Goal: Task Accomplishment & Management: Use online tool/utility

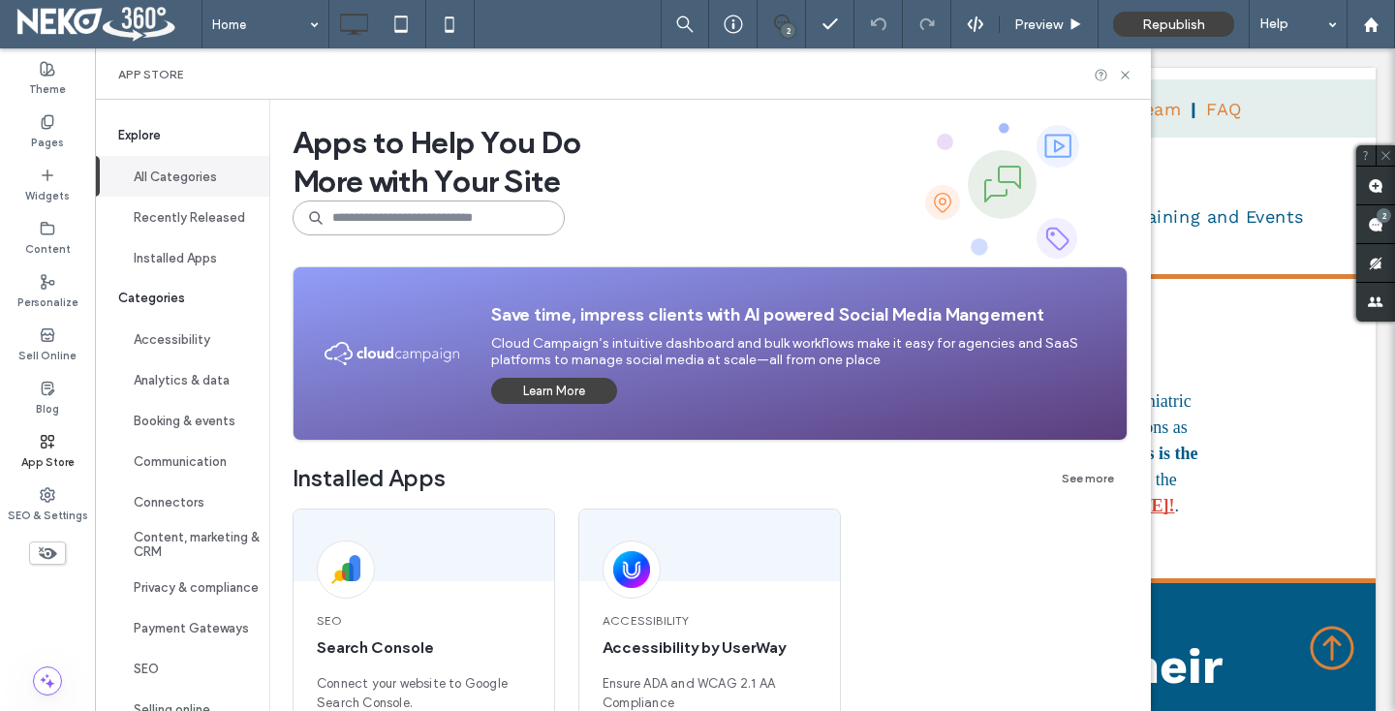
click at [411, 219] on input at bounding box center [429, 217] width 272 height 35
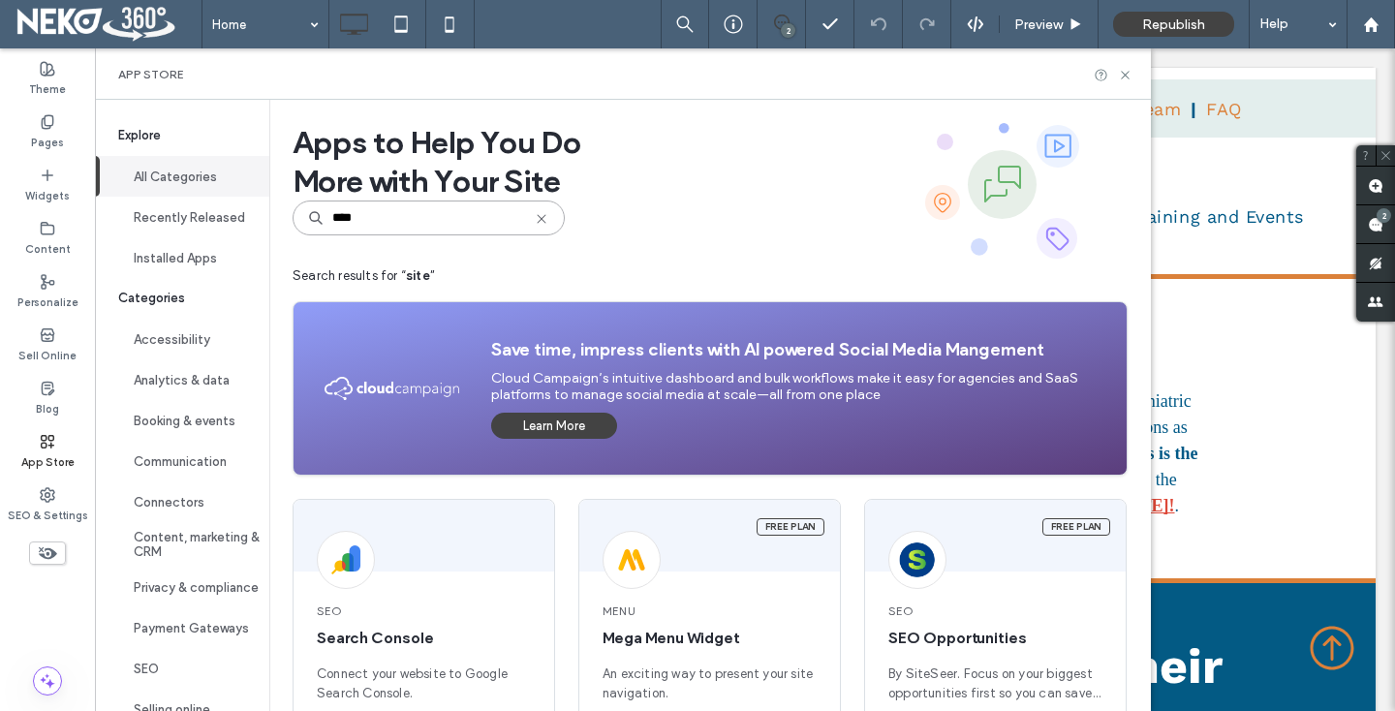
scroll to position [374, 0]
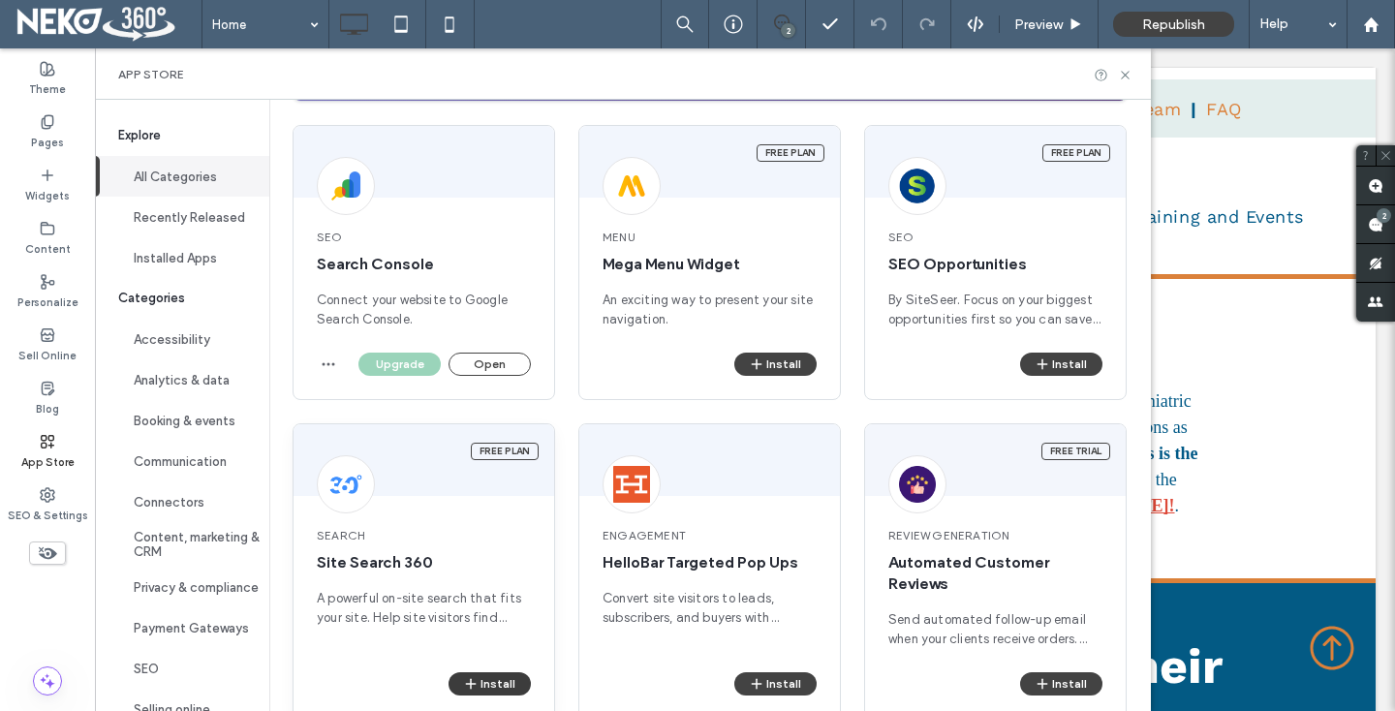
type input "****"
click at [482, 686] on button "Install" at bounding box center [489, 683] width 82 height 23
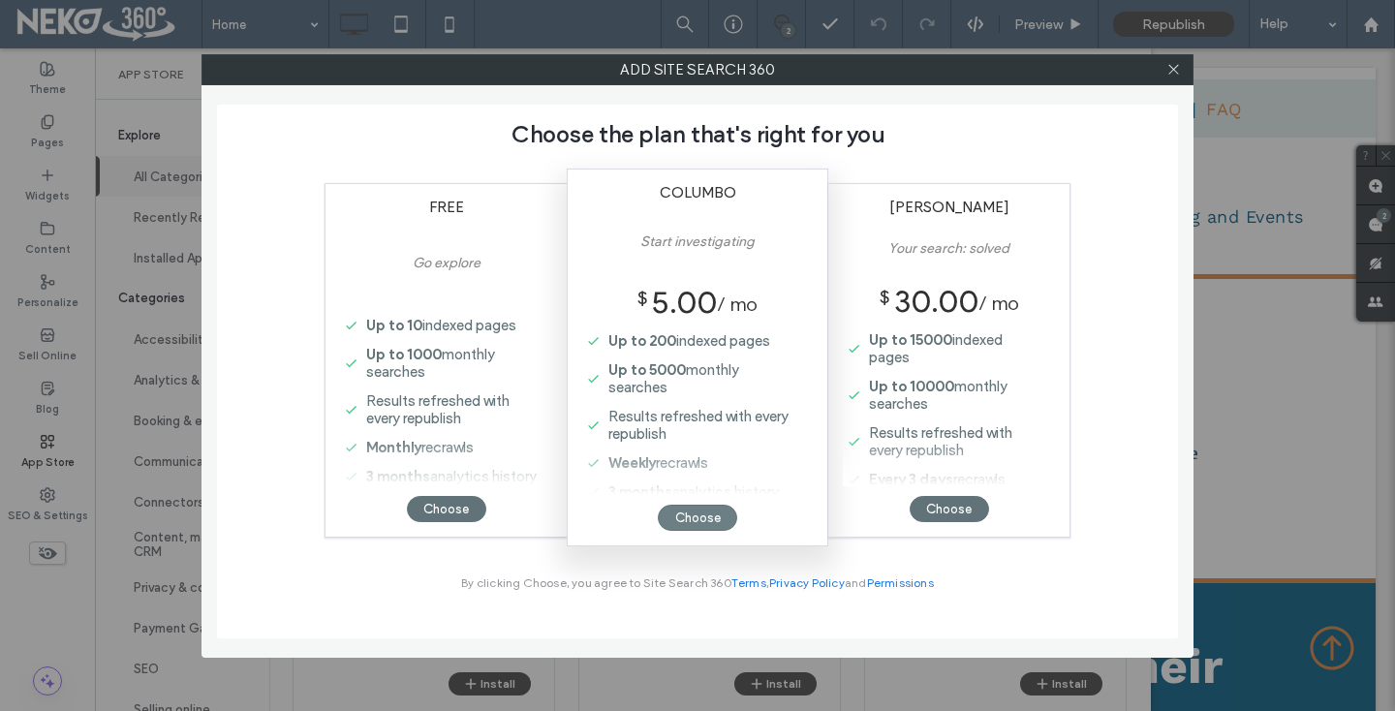
click at [689, 510] on div "Choose" at bounding box center [697, 518] width 79 height 26
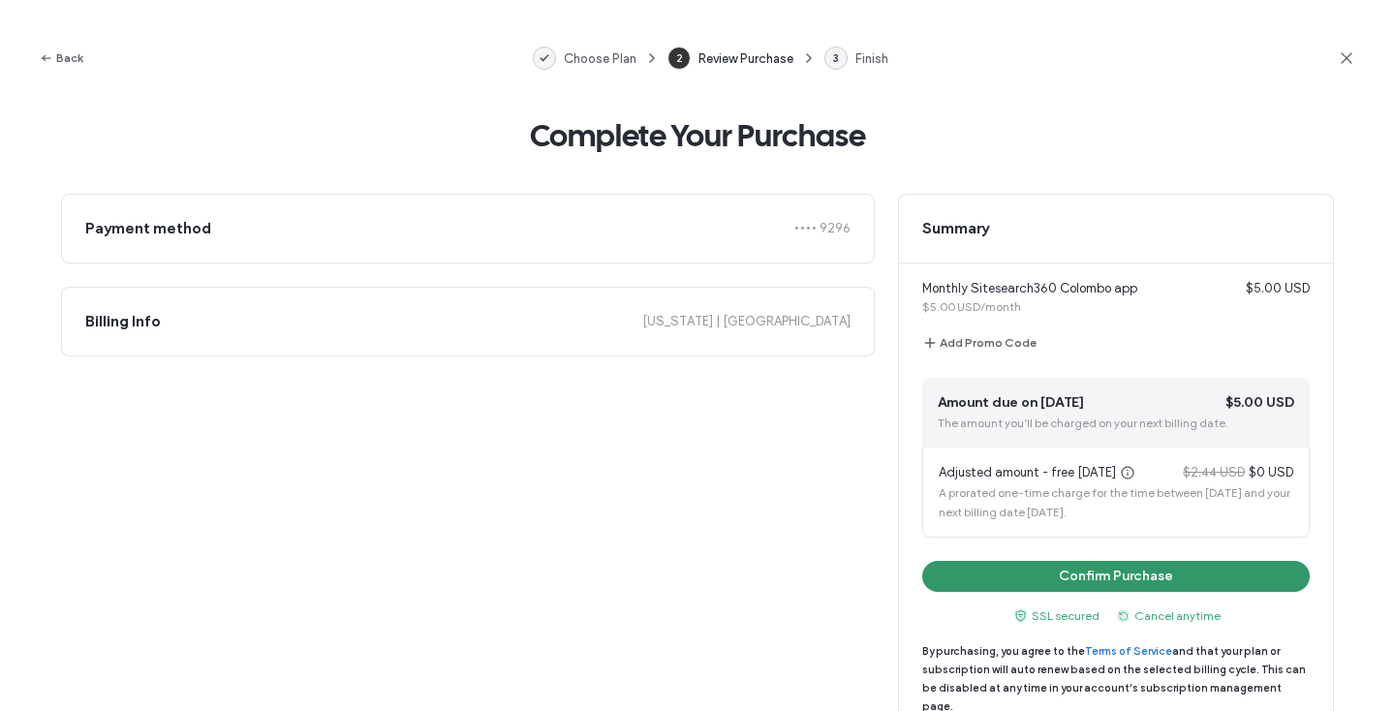
click at [1026, 570] on button "Confirm Purchase" at bounding box center [1115, 576] width 387 height 31
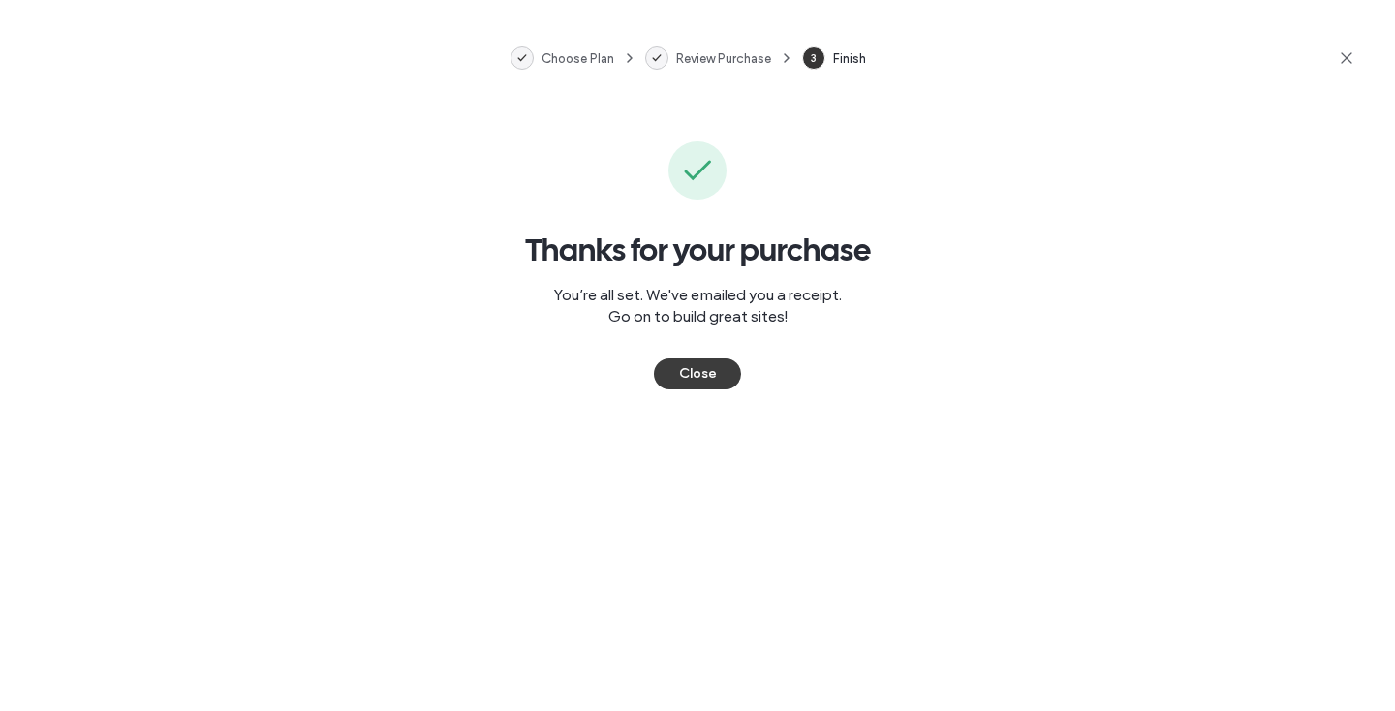
click at [696, 381] on button "Close" at bounding box center [697, 373] width 87 height 31
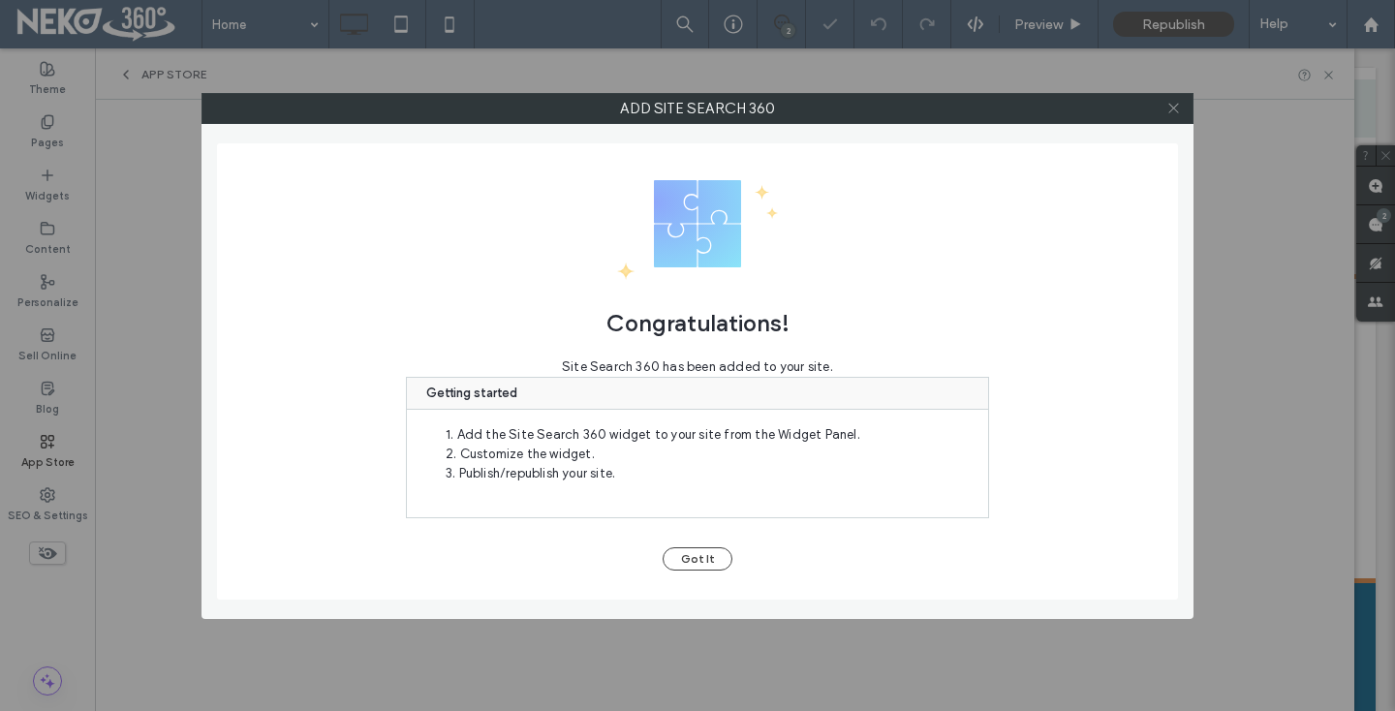
scroll to position [0, 0]
click at [1169, 103] on icon at bounding box center [1173, 108] width 15 height 15
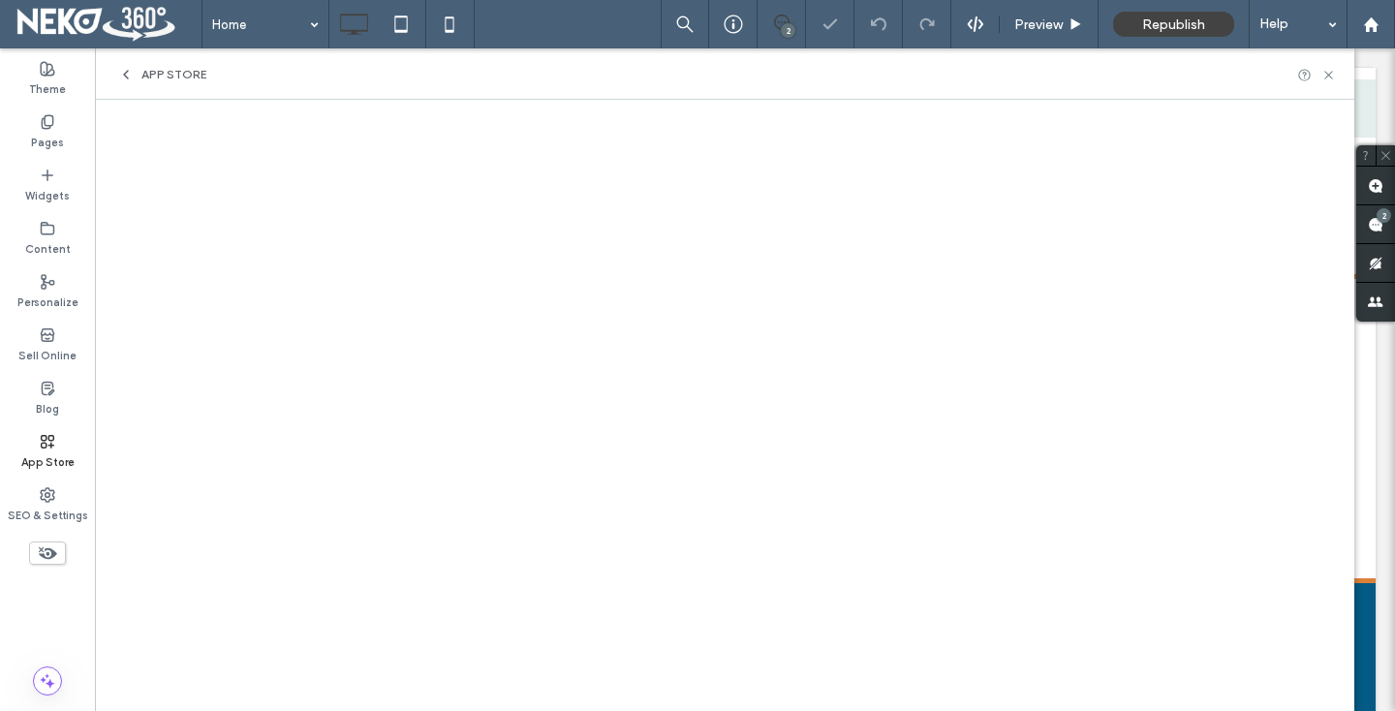
click at [1330, 81] on div at bounding box center [1314, 74] width 34 height 15
click at [1323, 65] on div "App Store" at bounding box center [724, 73] width 1259 height 51
click at [1323, 69] on icon at bounding box center [1328, 75] width 15 height 15
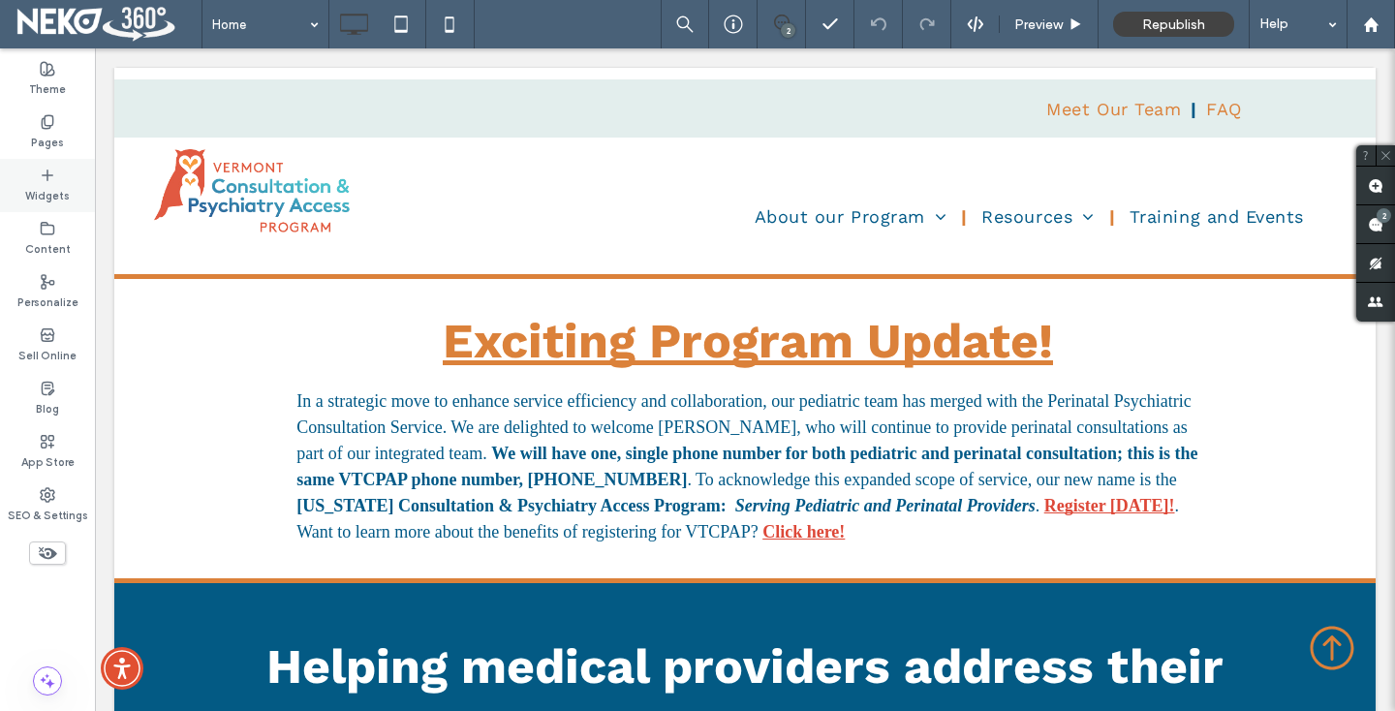
click at [42, 185] on label "Widgets" at bounding box center [47, 193] width 45 height 21
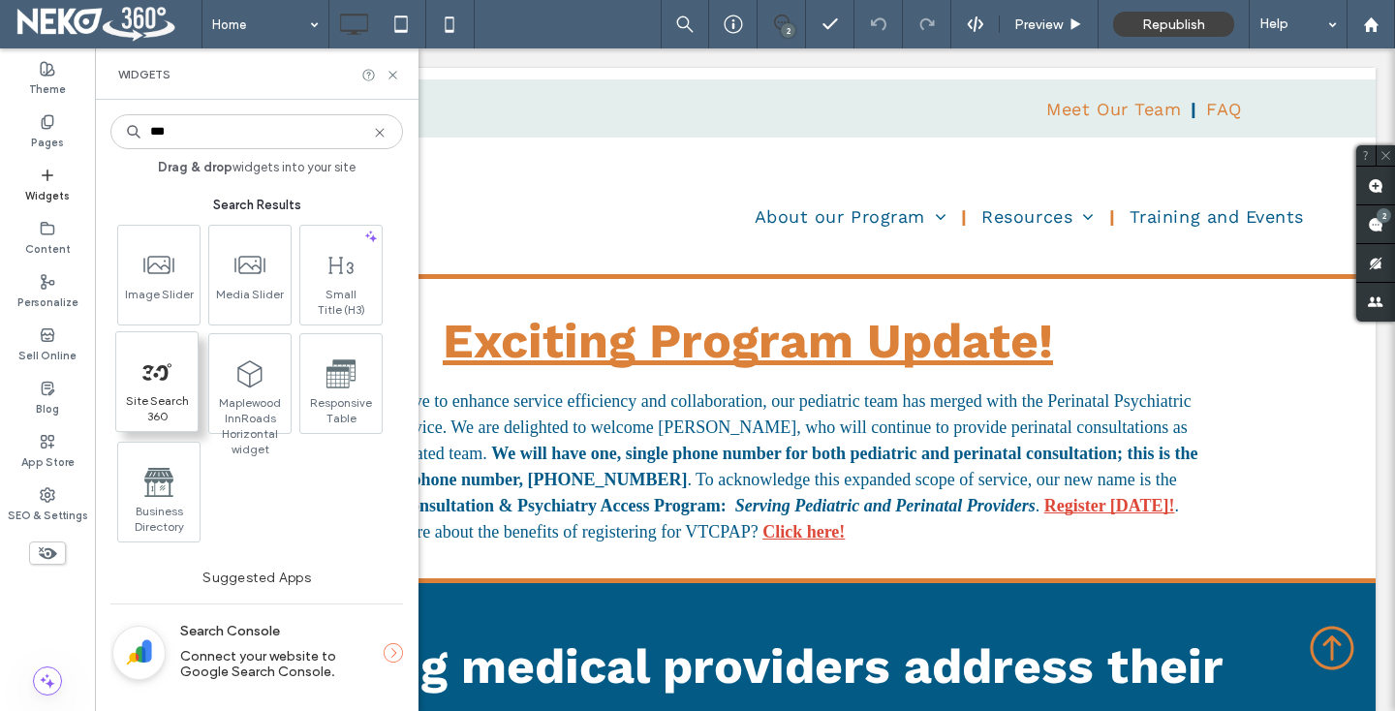
type input "***"
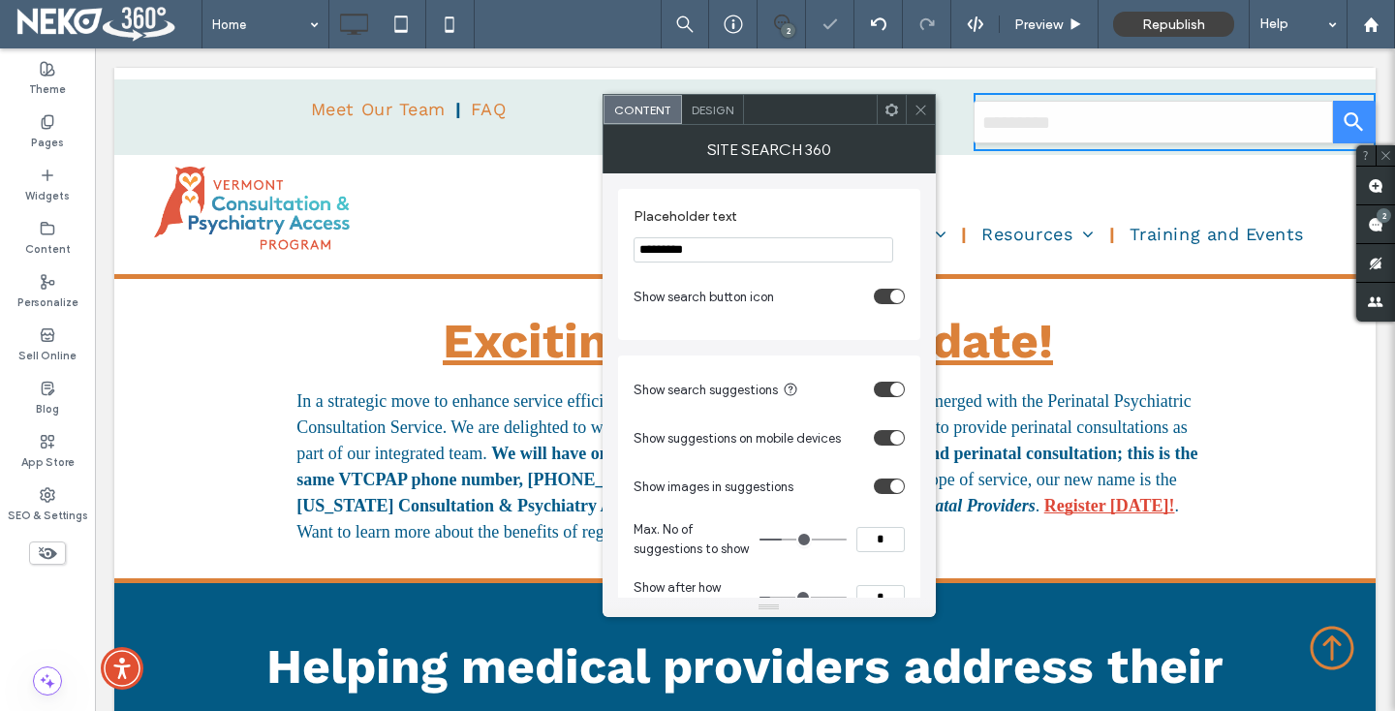
click at [935, 103] on div "Click To Paste" at bounding box center [745, 117] width 420 height 68
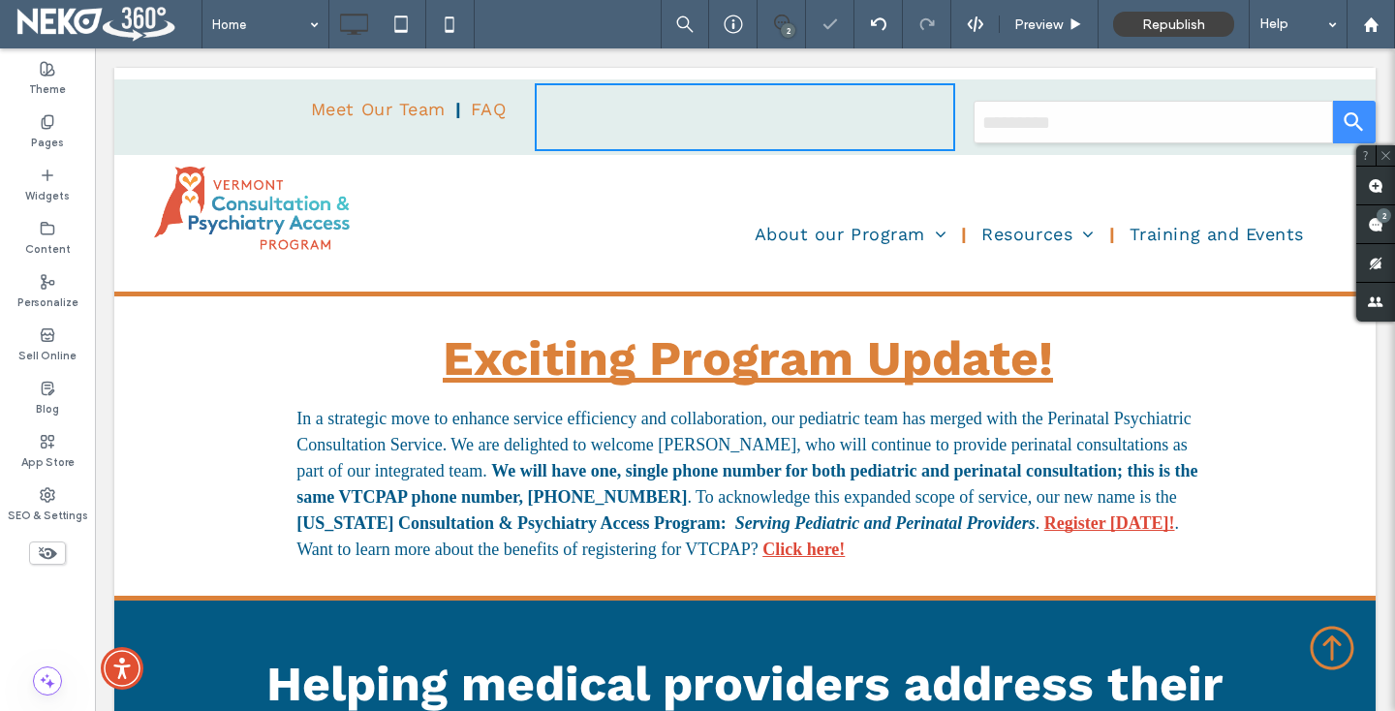
click at [927, 103] on div "Click To Paste" at bounding box center [745, 117] width 420 height 68
click at [611, 116] on div "Click To Paste" at bounding box center [745, 117] width 420 height 68
click at [350, 397] on div "Exciting Program Update! In a strategic move to enhance service efficiency and …" at bounding box center [747, 446] width 1156 height 253
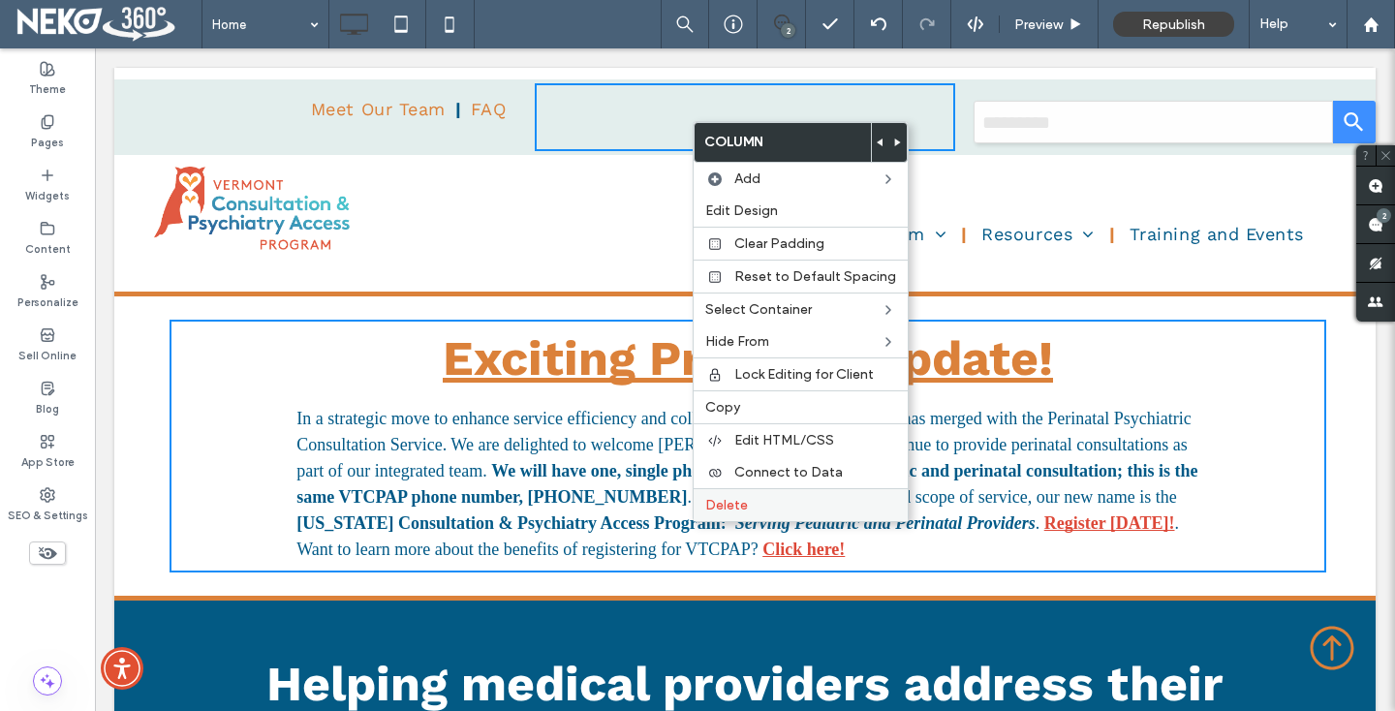
click at [751, 508] on label "Delete" at bounding box center [800, 505] width 191 height 16
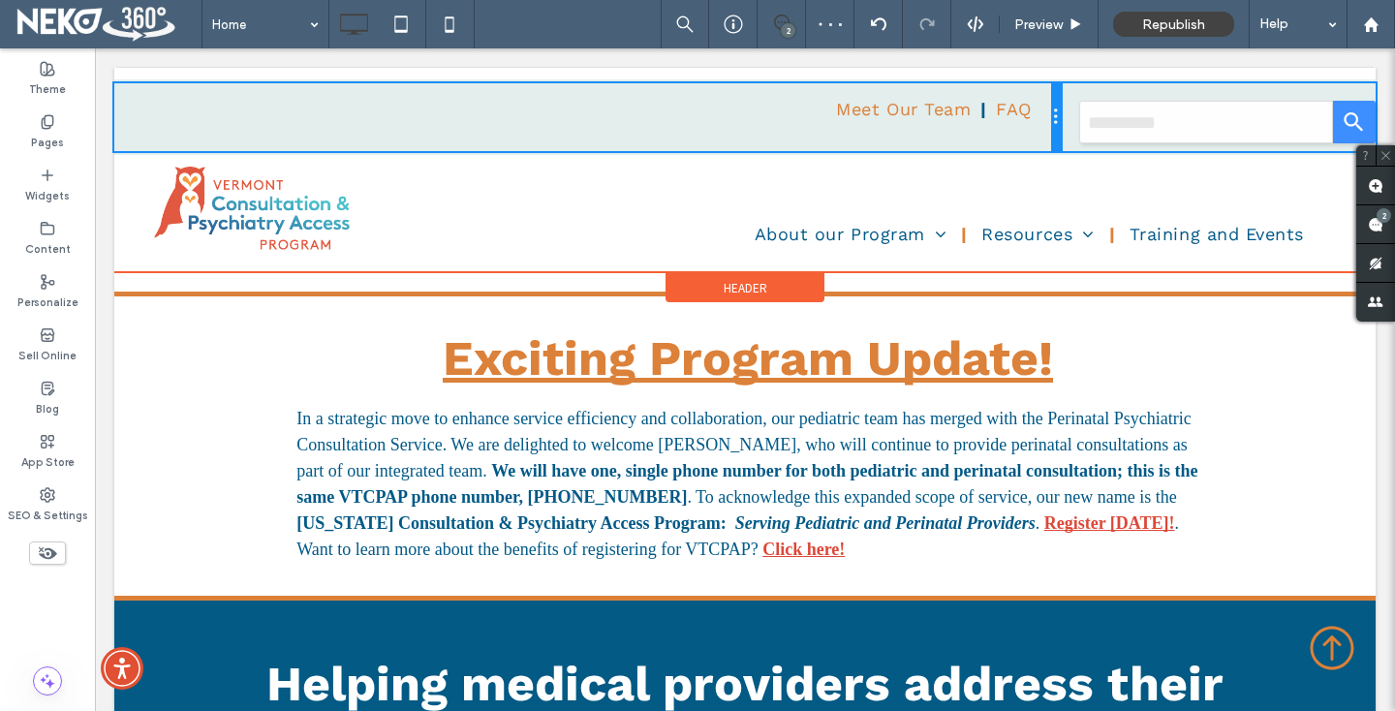
drag, startPoint x: 746, startPoint y: 124, endPoint x: 1080, endPoint y: 128, distance: 334.2
click at [1080, 128] on div "Meet Our Team FAQ Click To Paste Click To Paste Click To Paste Use the up and d…" at bounding box center [744, 117] width 1261 height 68
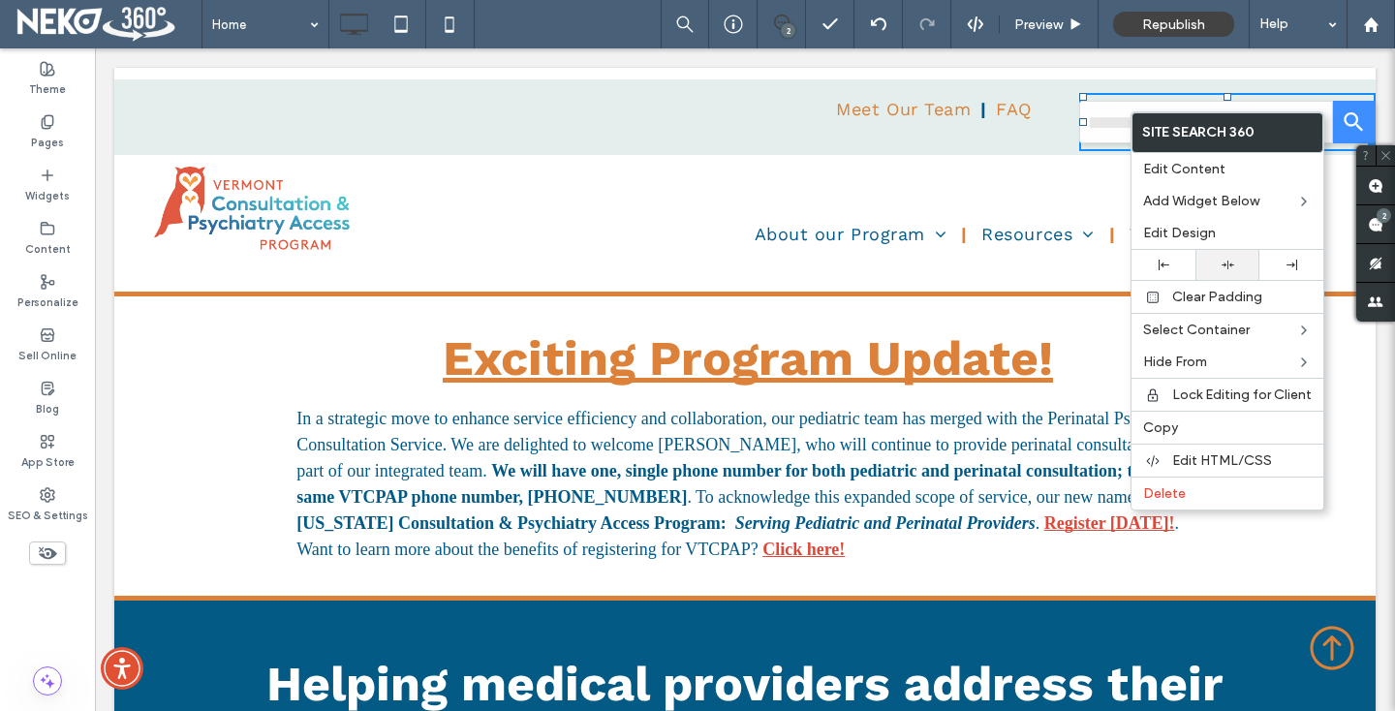
click at [1213, 273] on div at bounding box center [1227, 265] width 64 height 30
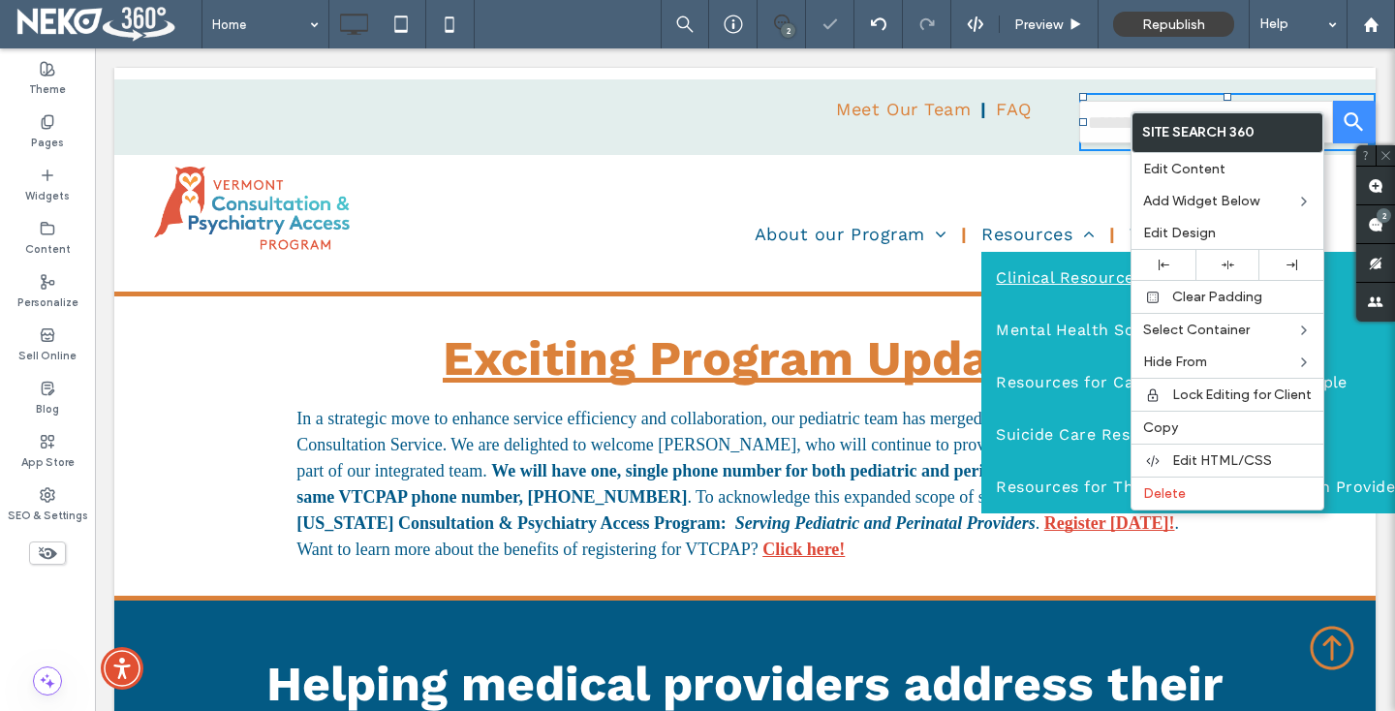
click at [1072, 248] on li "Resources Clinical Resources for Providers Mental Health Screening Resources Re…" at bounding box center [1040, 233] width 147 height 37
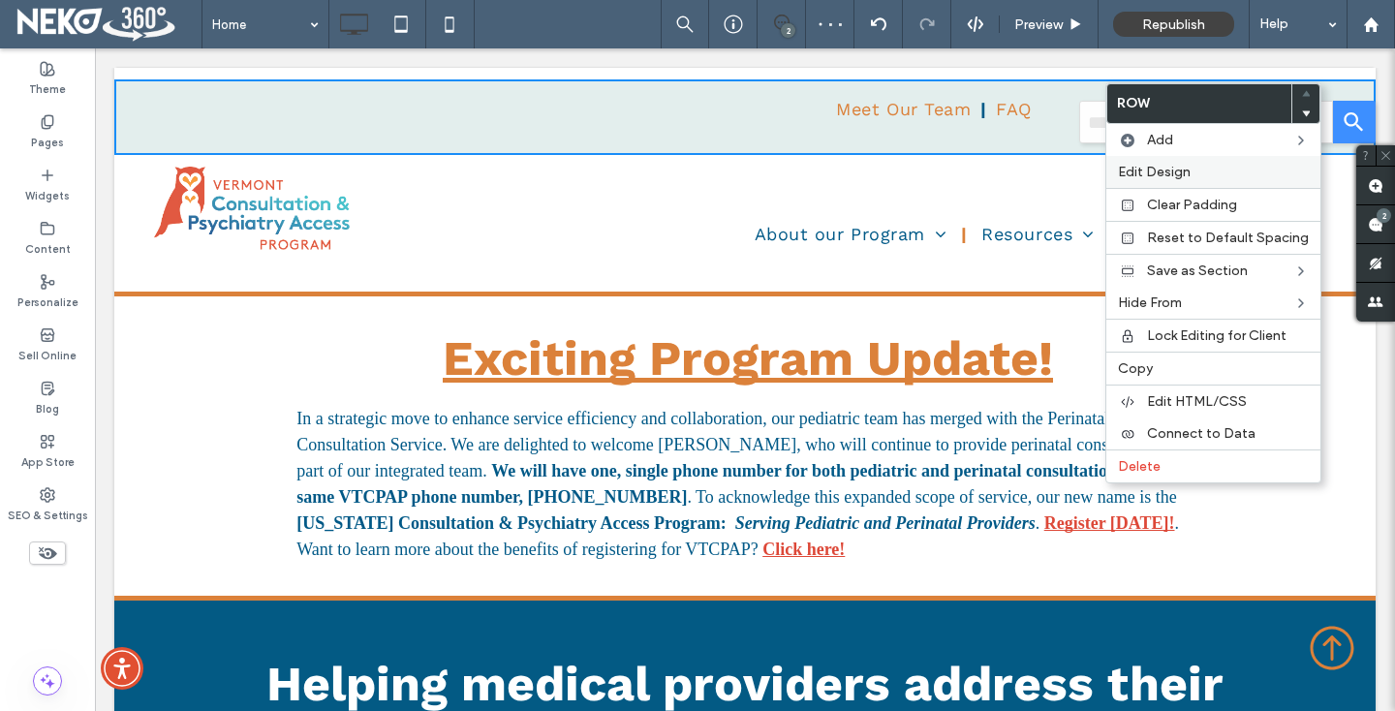
click at [1139, 174] on span "Edit Design" at bounding box center [1154, 172] width 73 height 16
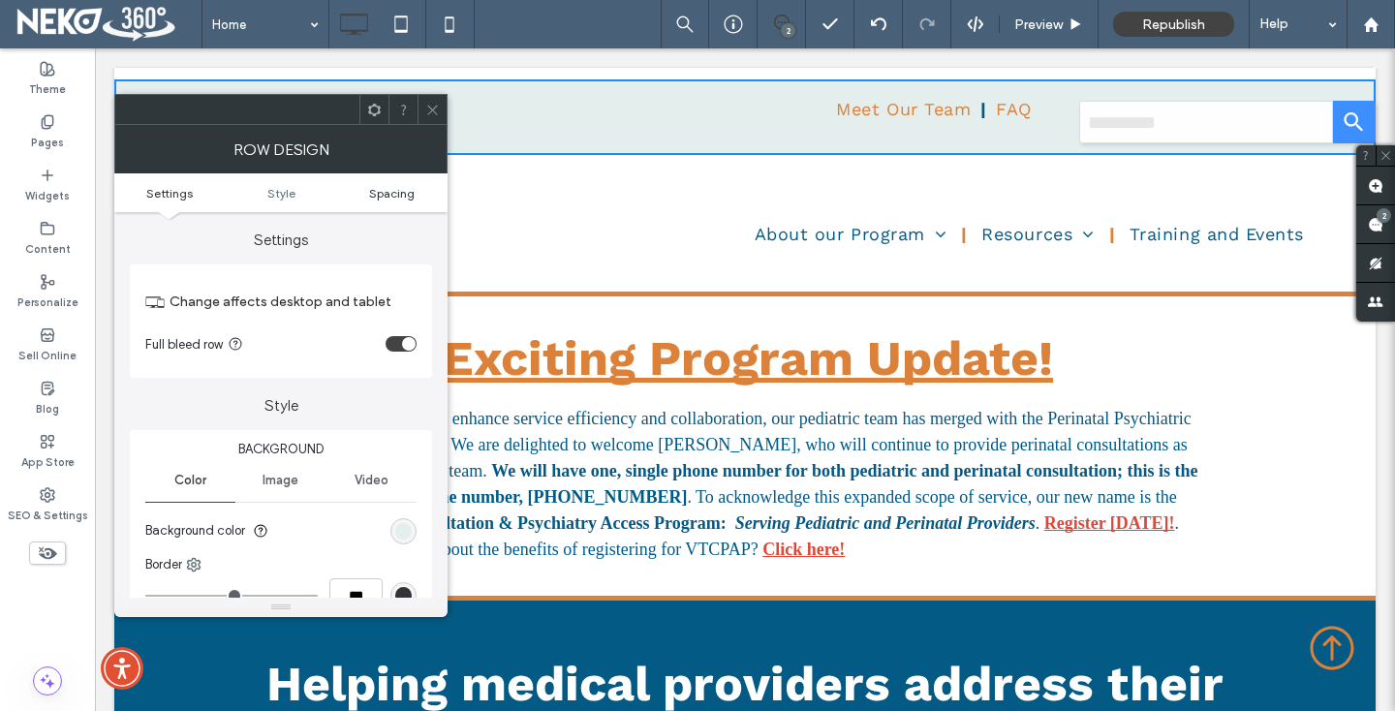
click at [385, 198] on span "Spacing" at bounding box center [392, 193] width 46 height 15
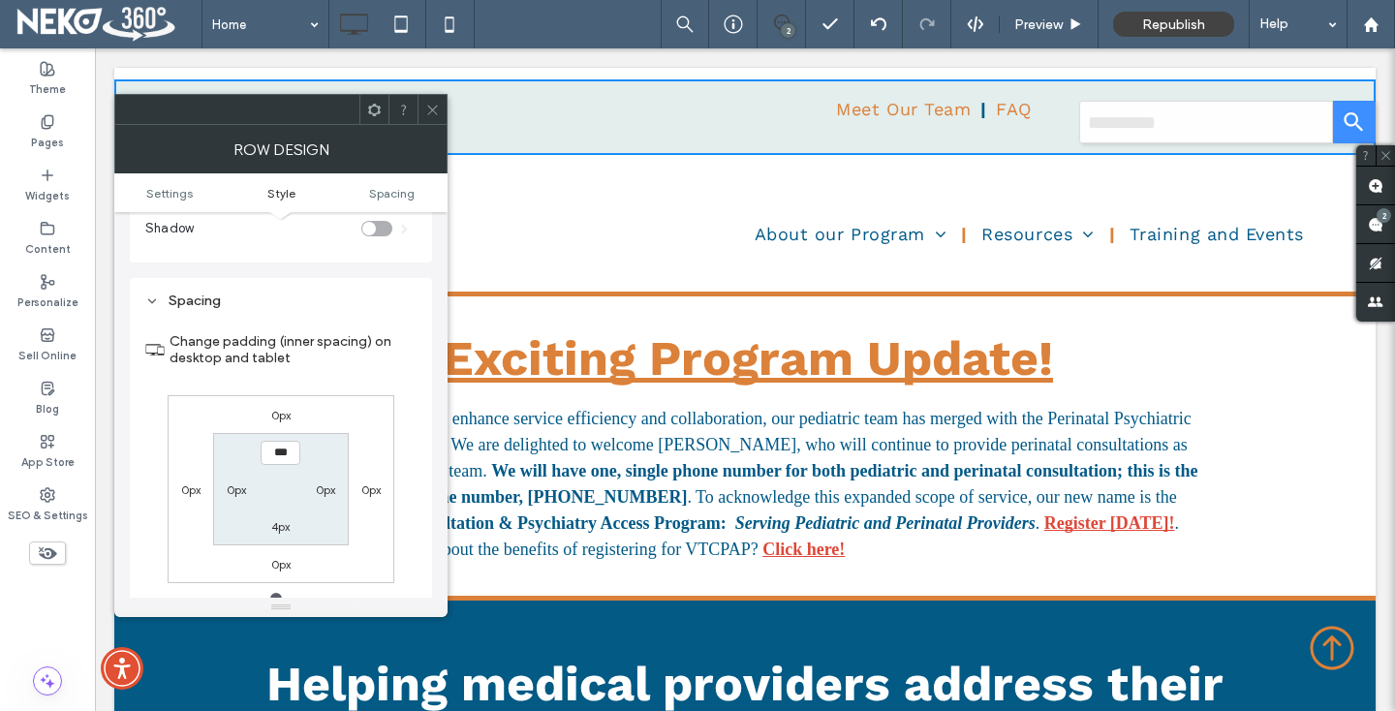
scroll to position [487, 0]
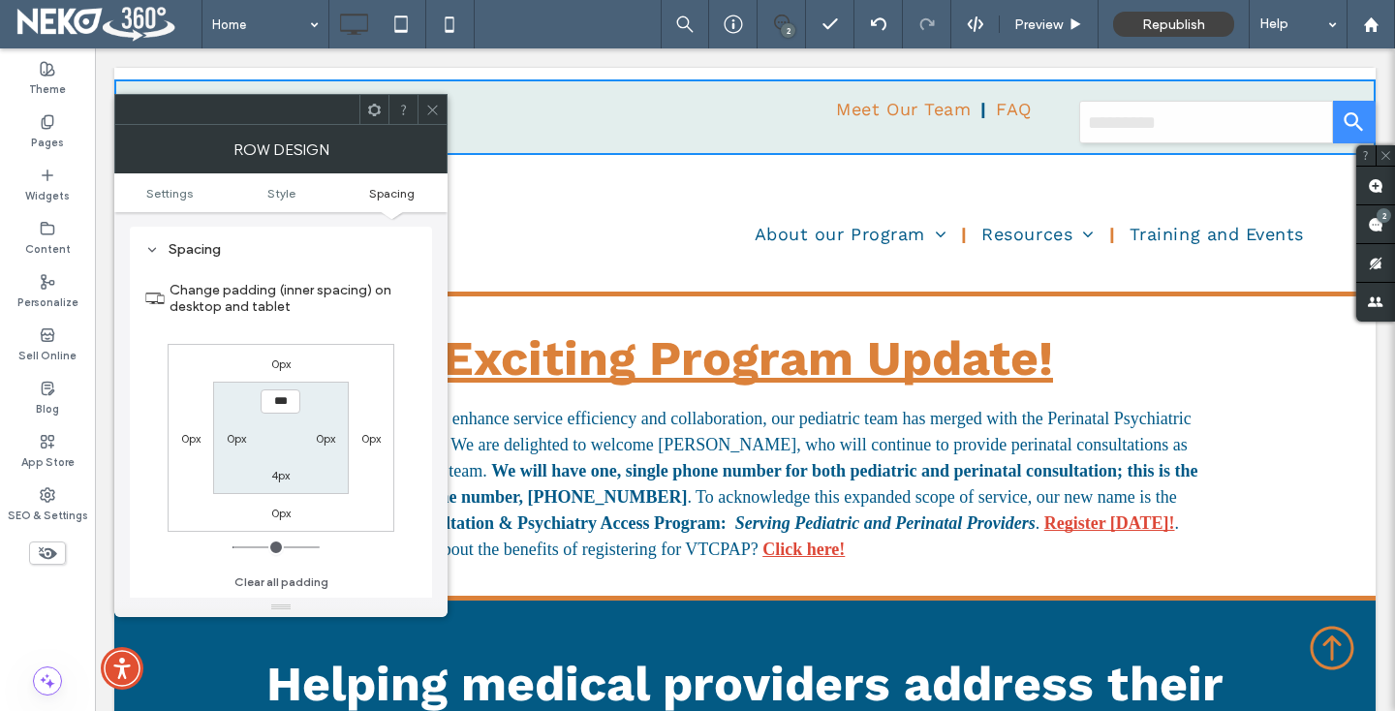
click at [368, 441] on label "0px" at bounding box center [370, 438] width 19 height 15
type input "*"
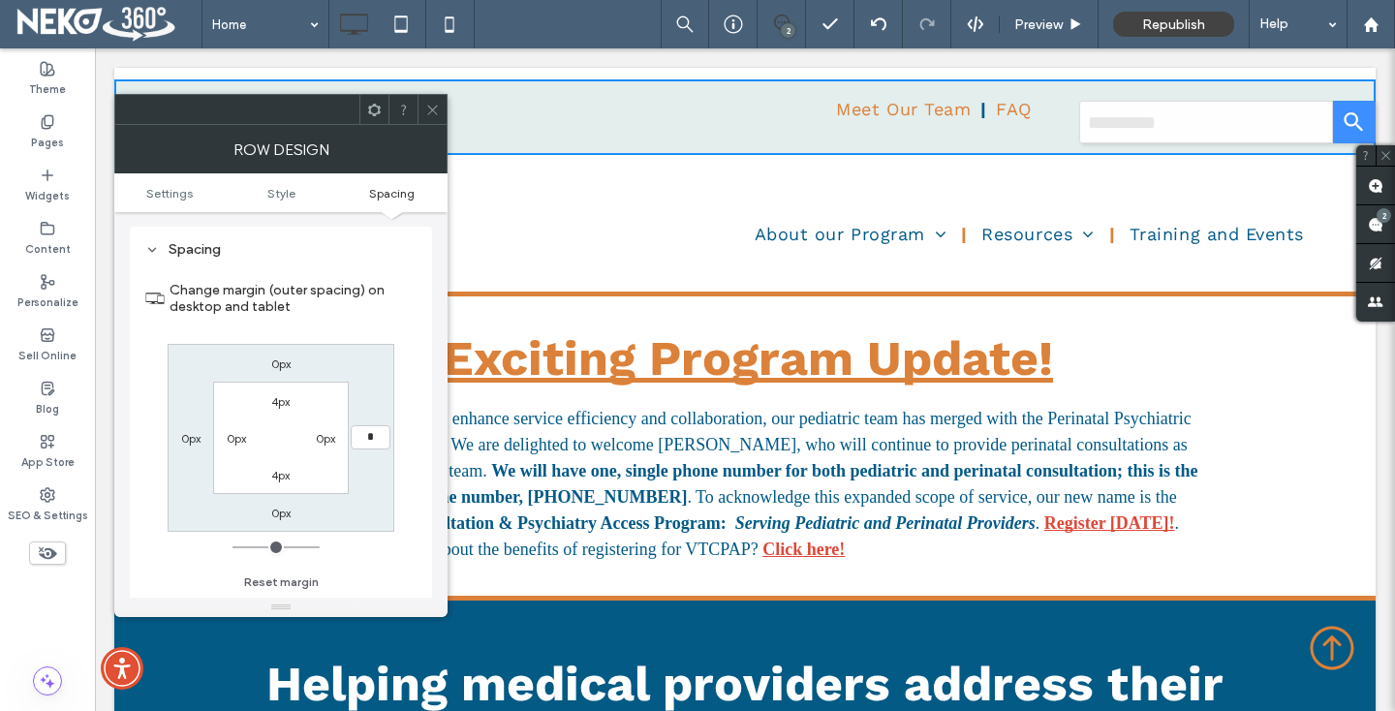
type input "*"
click at [368, 441] on input "***" at bounding box center [371, 437] width 40 height 24
type input "**"
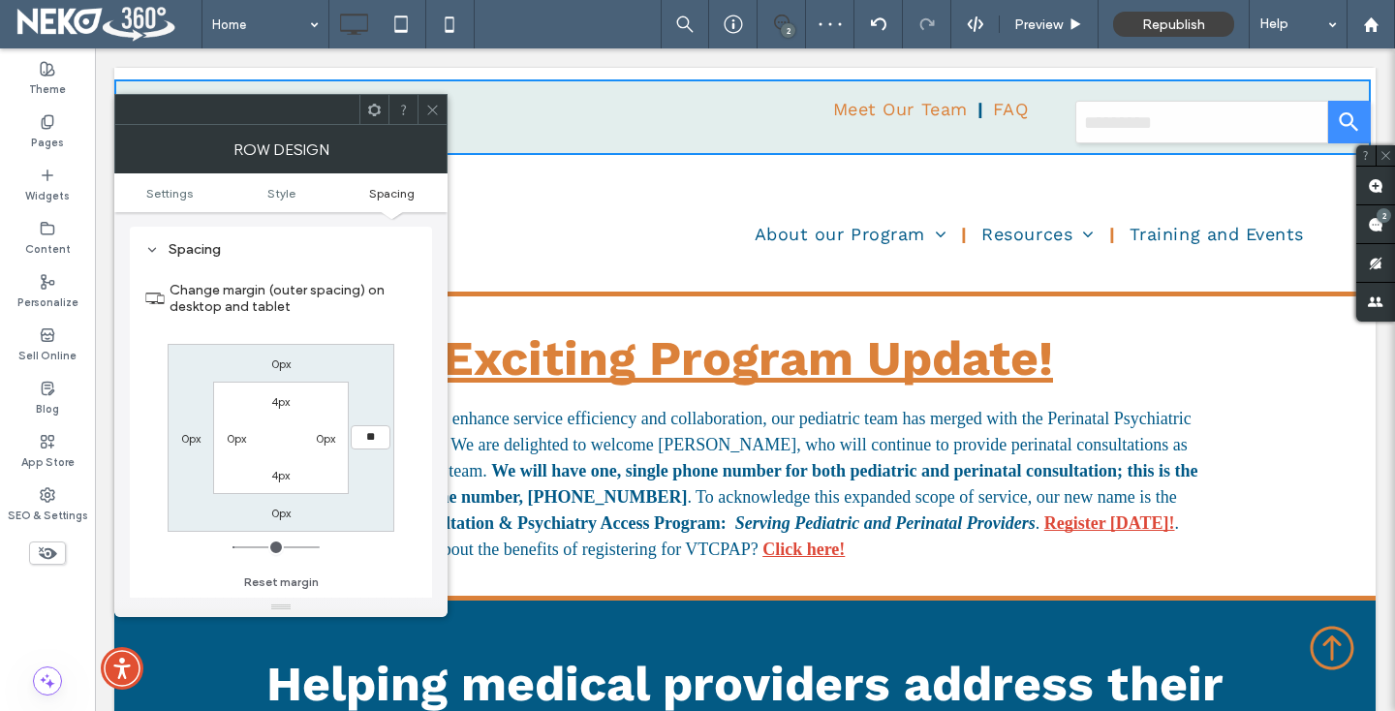
type input "**"
click at [369, 445] on input "****" at bounding box center [371, 437] width 40 height 24
type input "*"
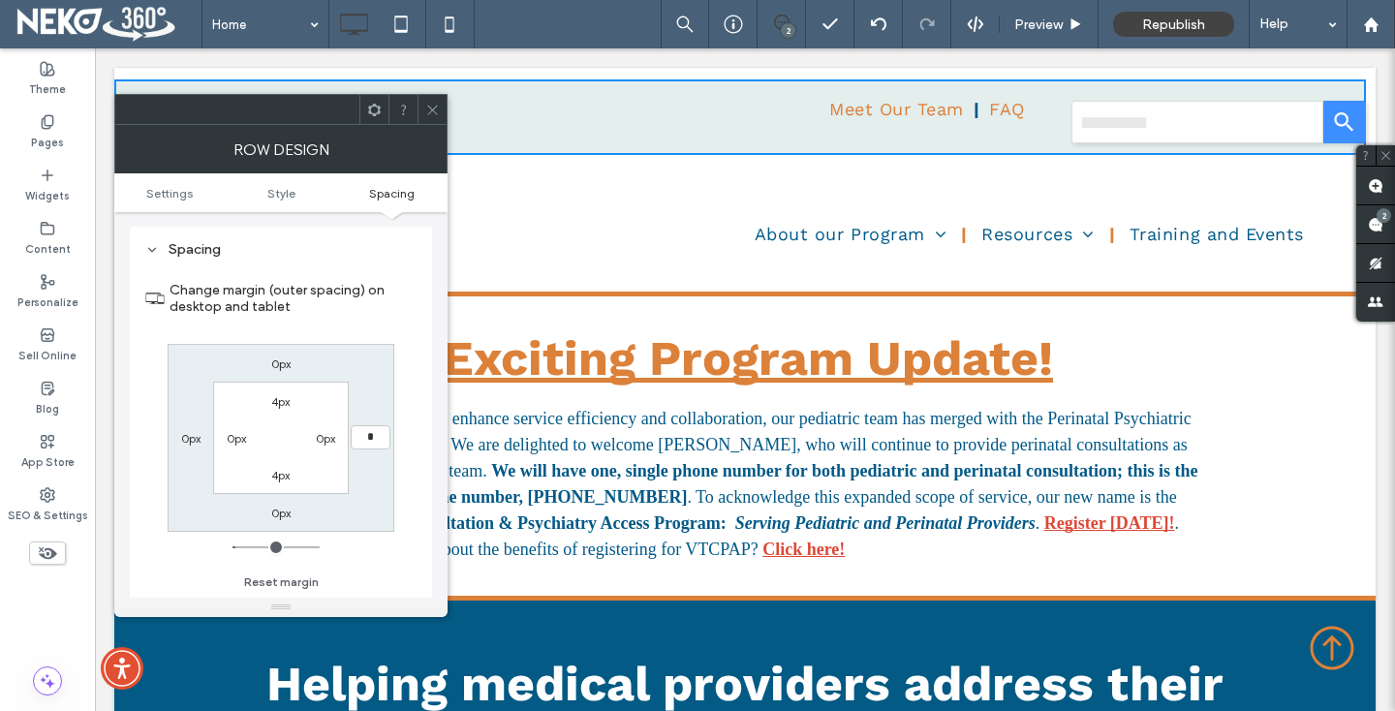
type input "*"
type input "***"
click at [330, 442] on label "0px" at bounding box center [325, 438] width 19 height 15
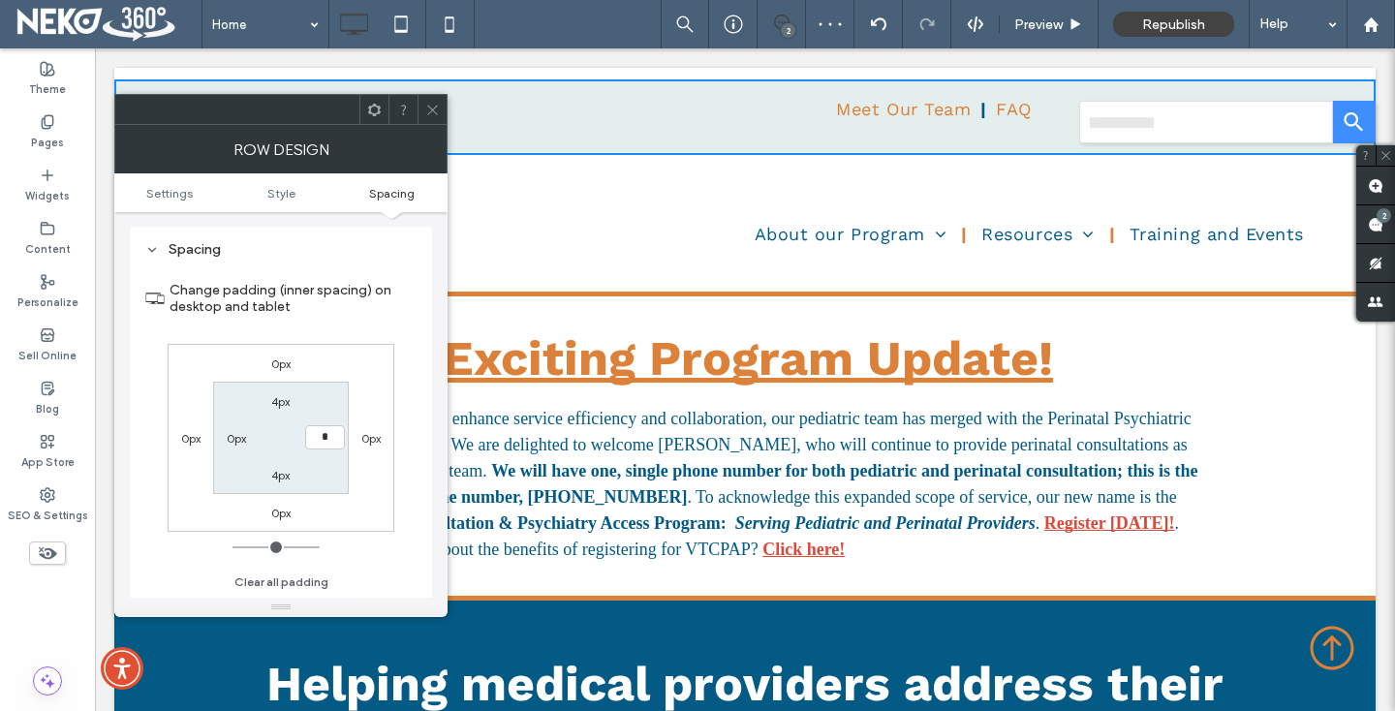
type input "*"
click at [330, 442] on input "***" at bounding box center [325, 437] width 40 height 24
type input "**"
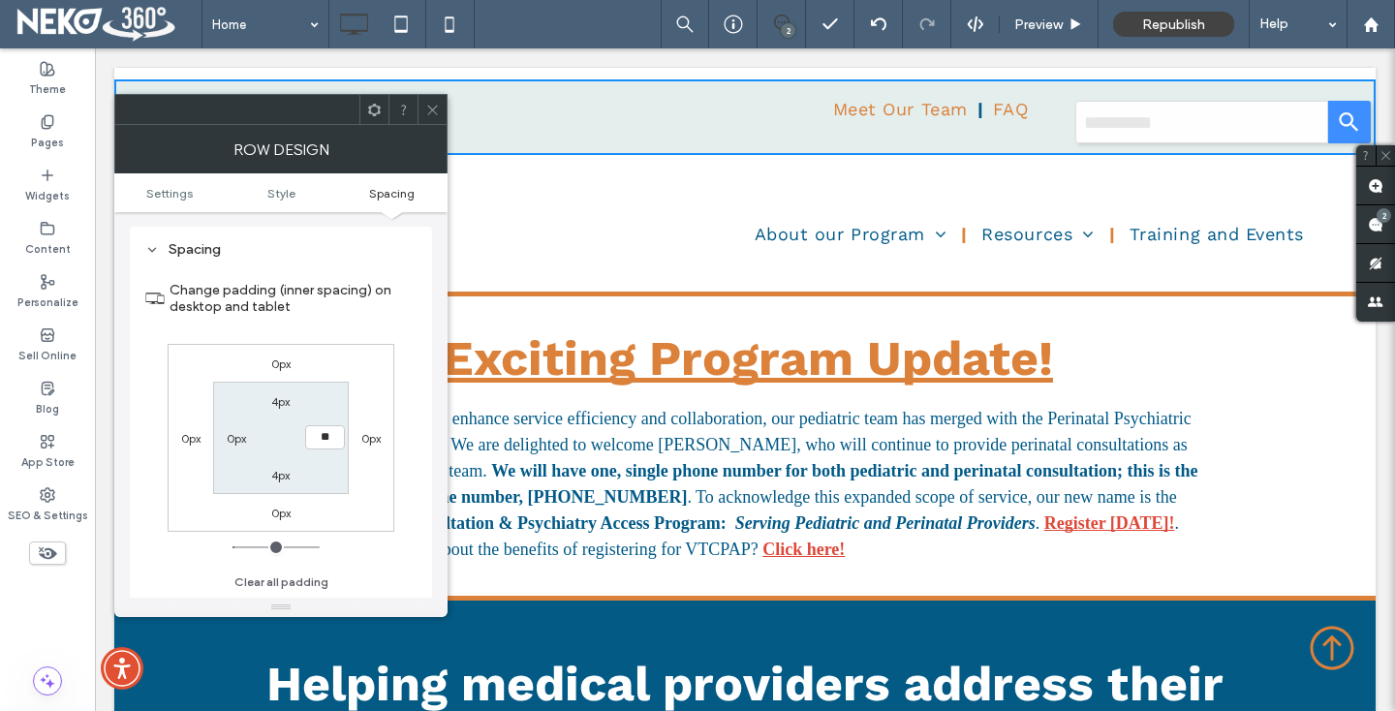
type input "**"
type input "****"
drag, startPoint x: 421, startPoint y: 102, endPoint x: 904, endPoint y: 61, distance: 484.1
click at [421, 102] on div at bounding box center [431, 109] width 29 height 29
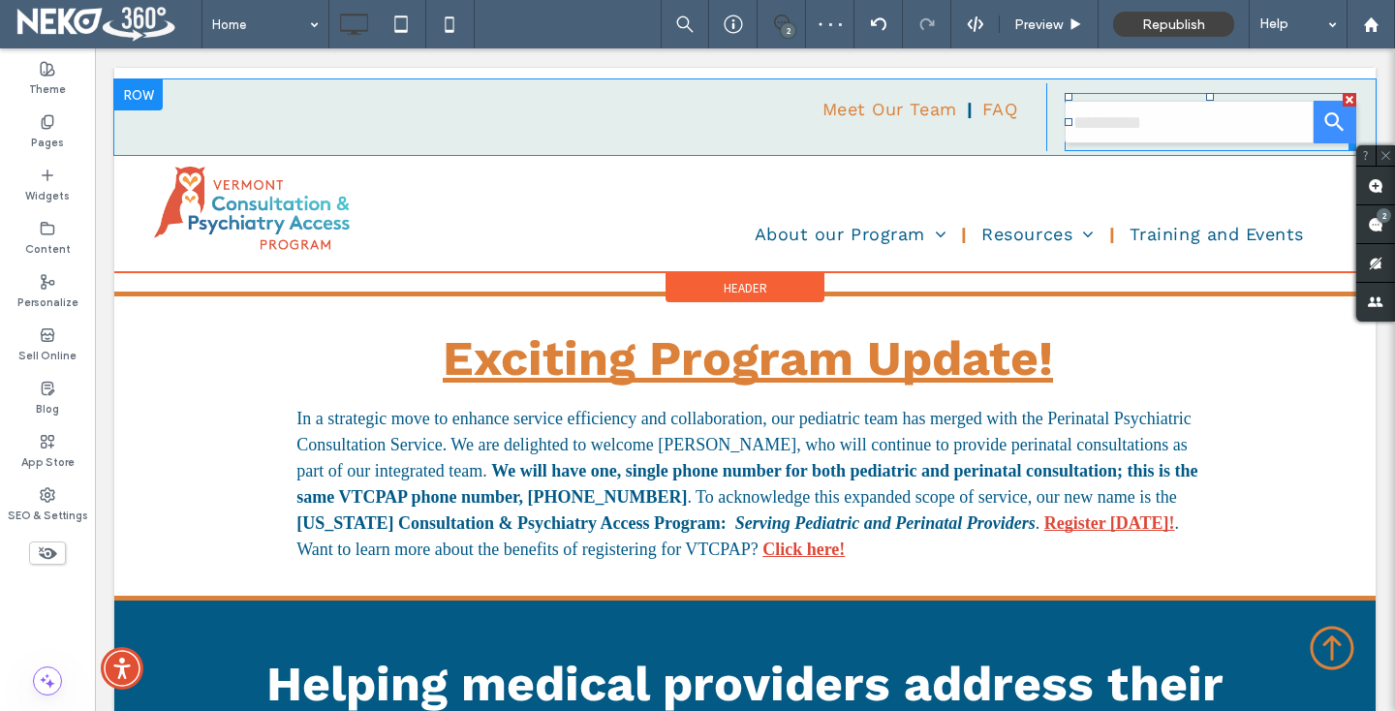
click at [1141, 135] on span at bounding box center [1210, 122] width 292 height 58
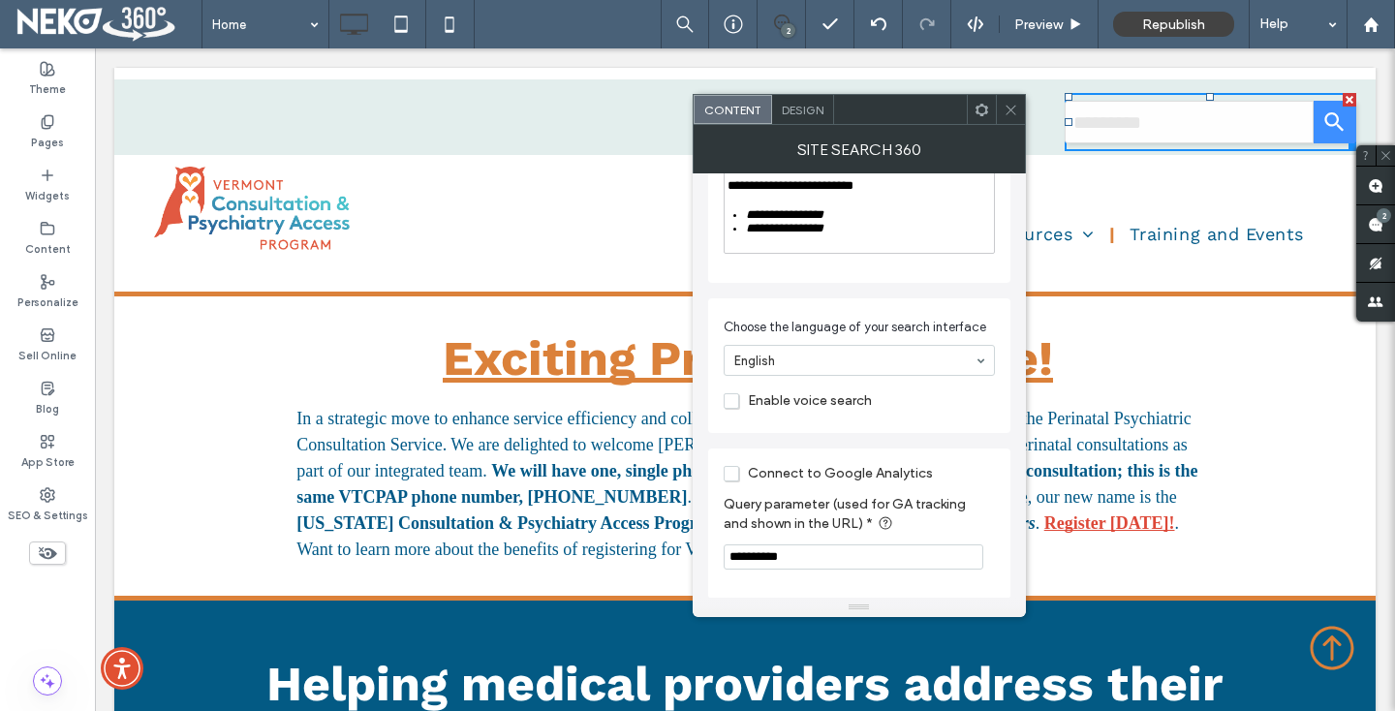
scroll to position [973, 0]
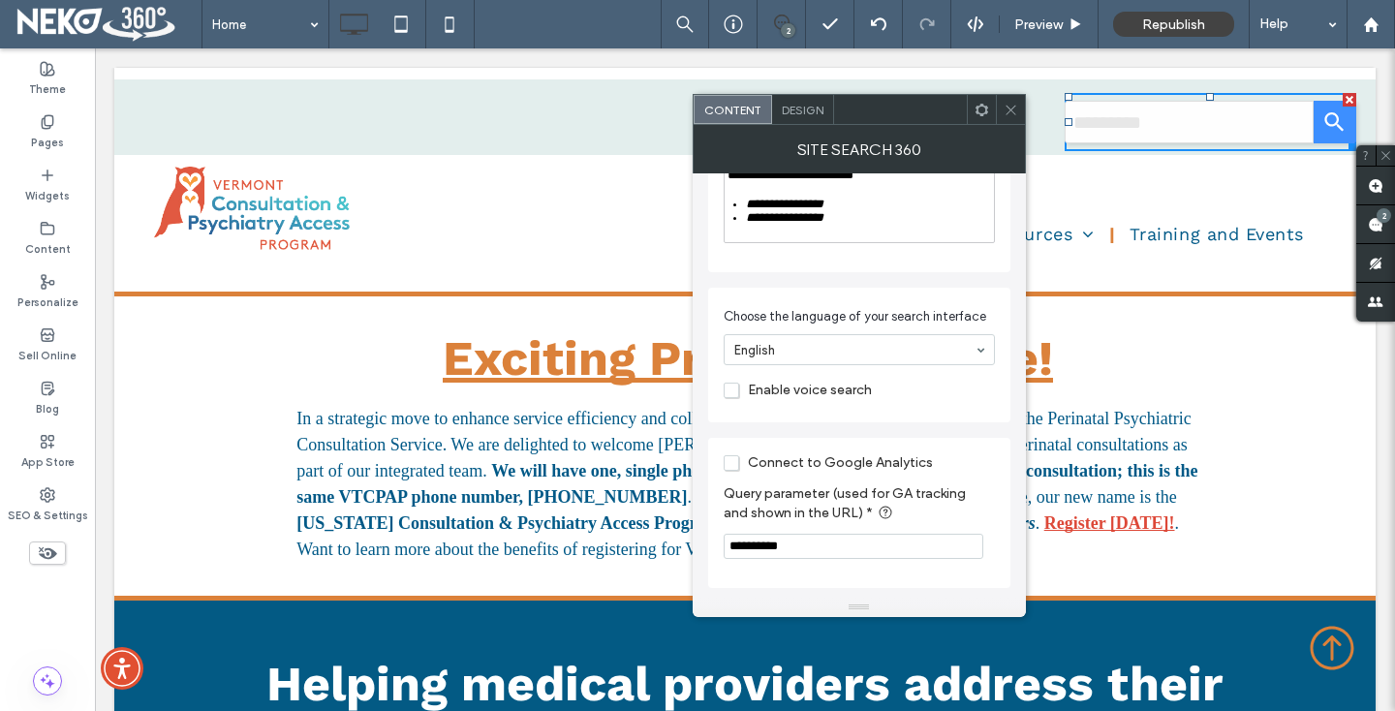
click at [794, 113] on span "Design" at bounding box center [803, 110] width 42 height 15
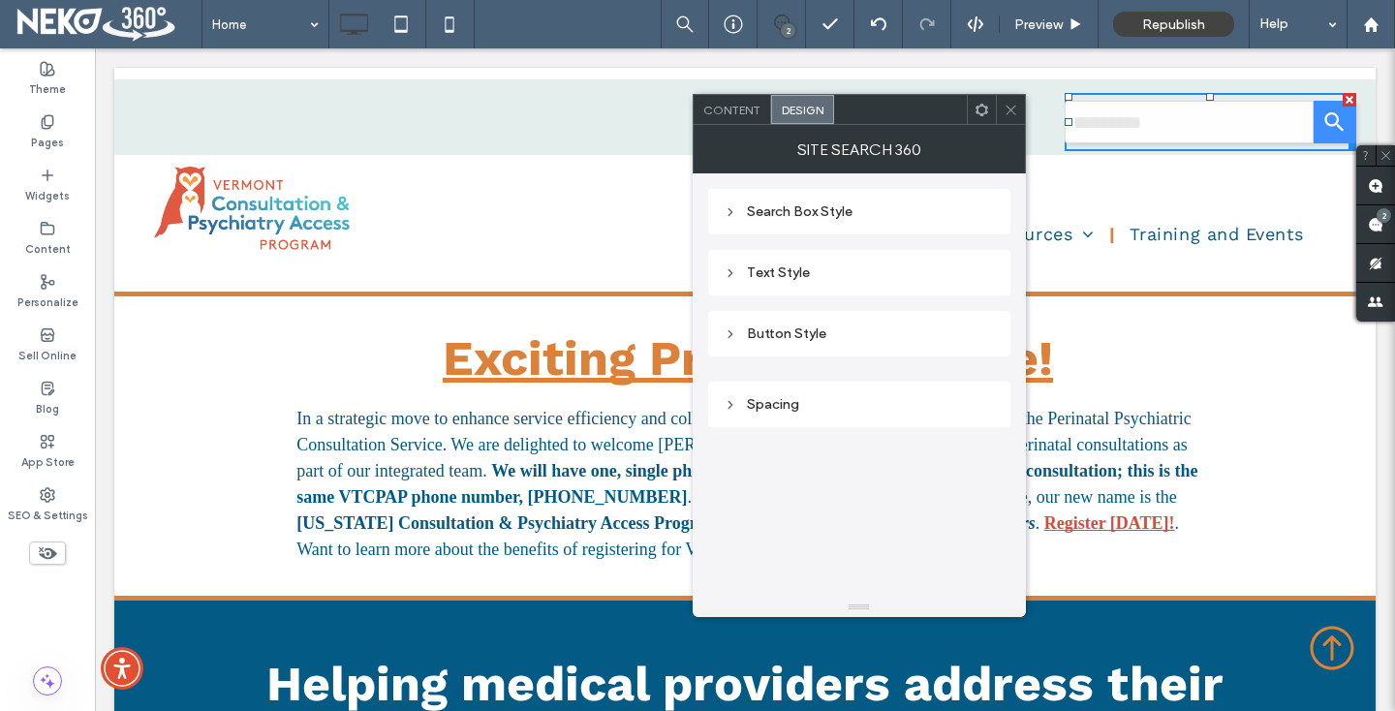
click at [750, 213] on div "Search Box Style" at bounding box center [859, 211] width 271 height 16
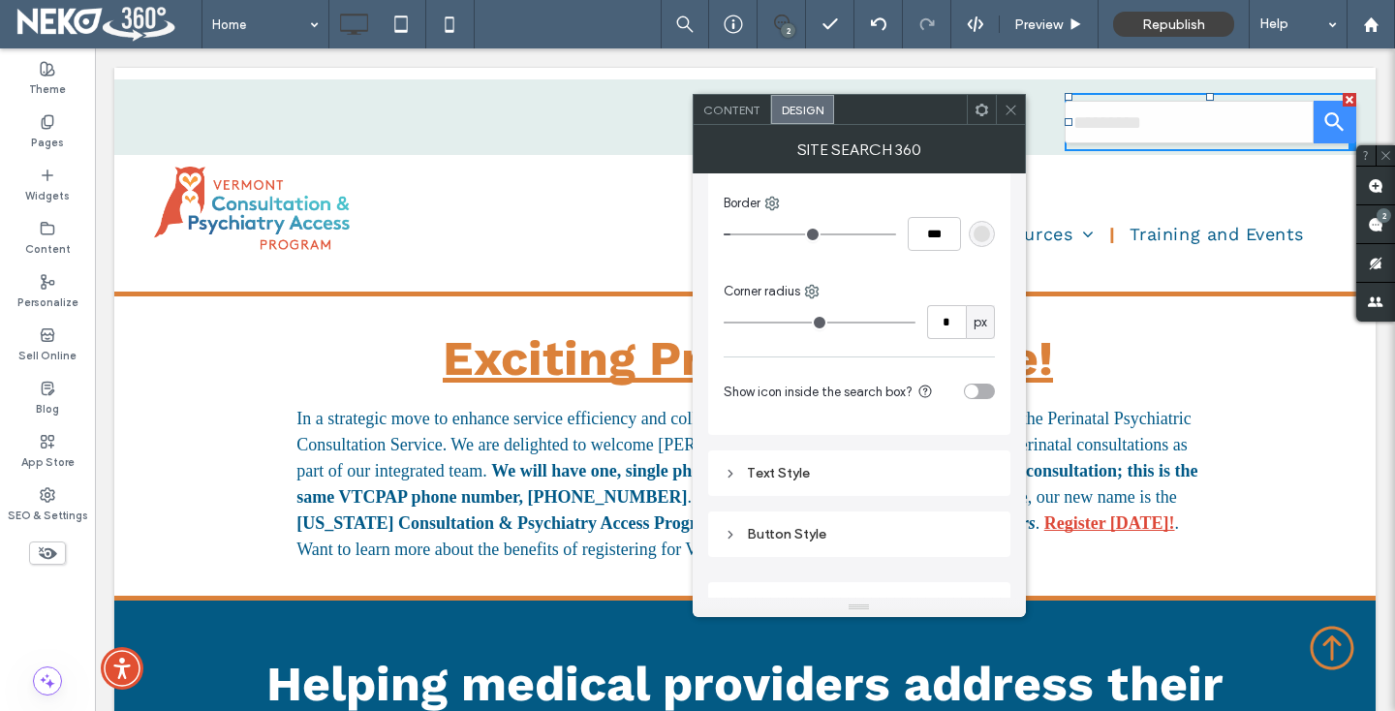
scroll to position [249, 0]
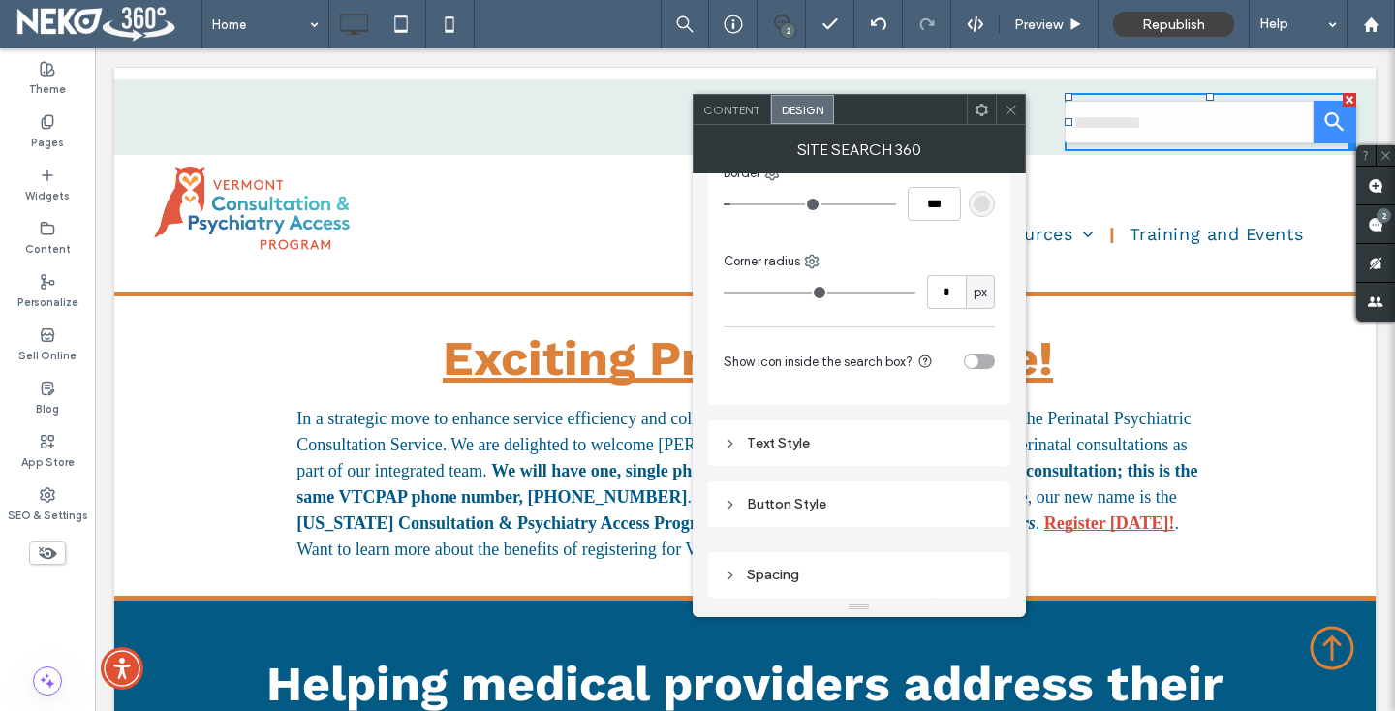
click at [747, 508] on div "Button Style" at bounding box center [859, 504] width 271 height 16
click at [981, 535] on div "#3d8fff" at bounding box center [981, 542] width 16 height 16
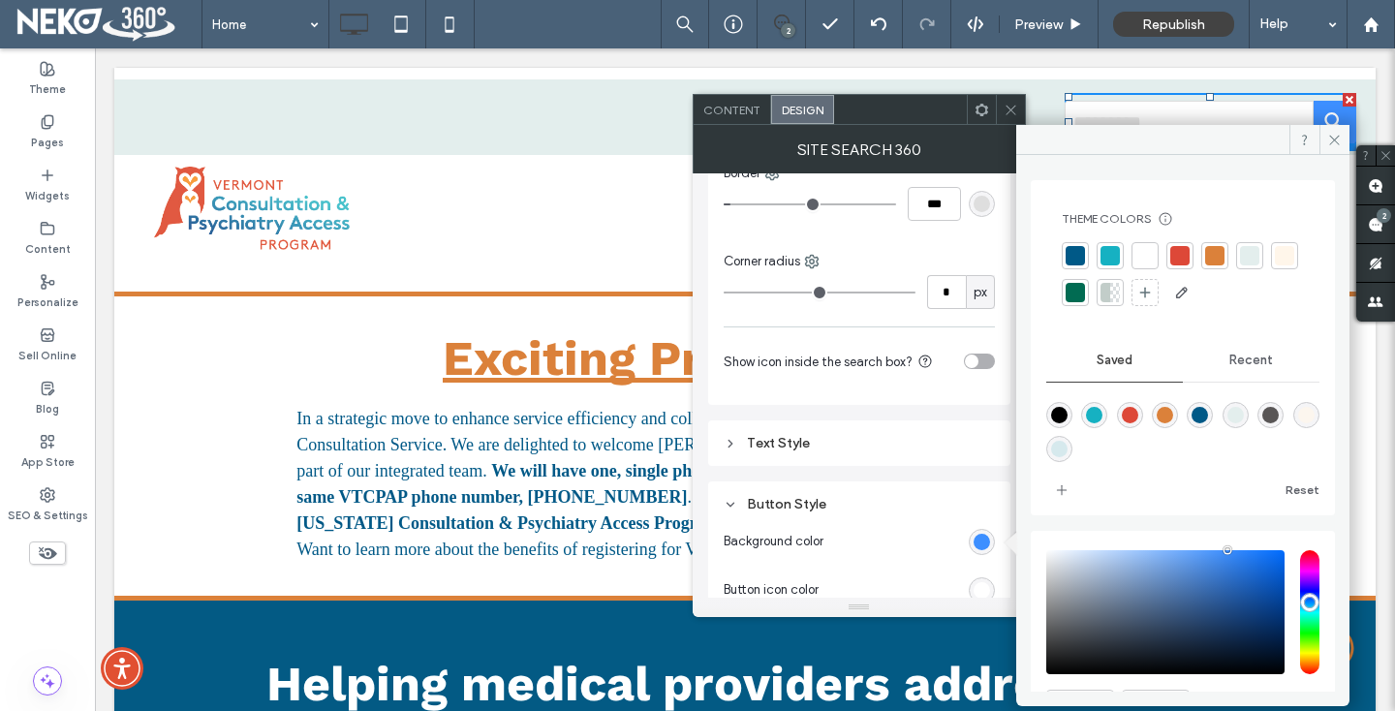
click at [1069, 255] on div at bounding box center [1074, 255] width 19 height 19
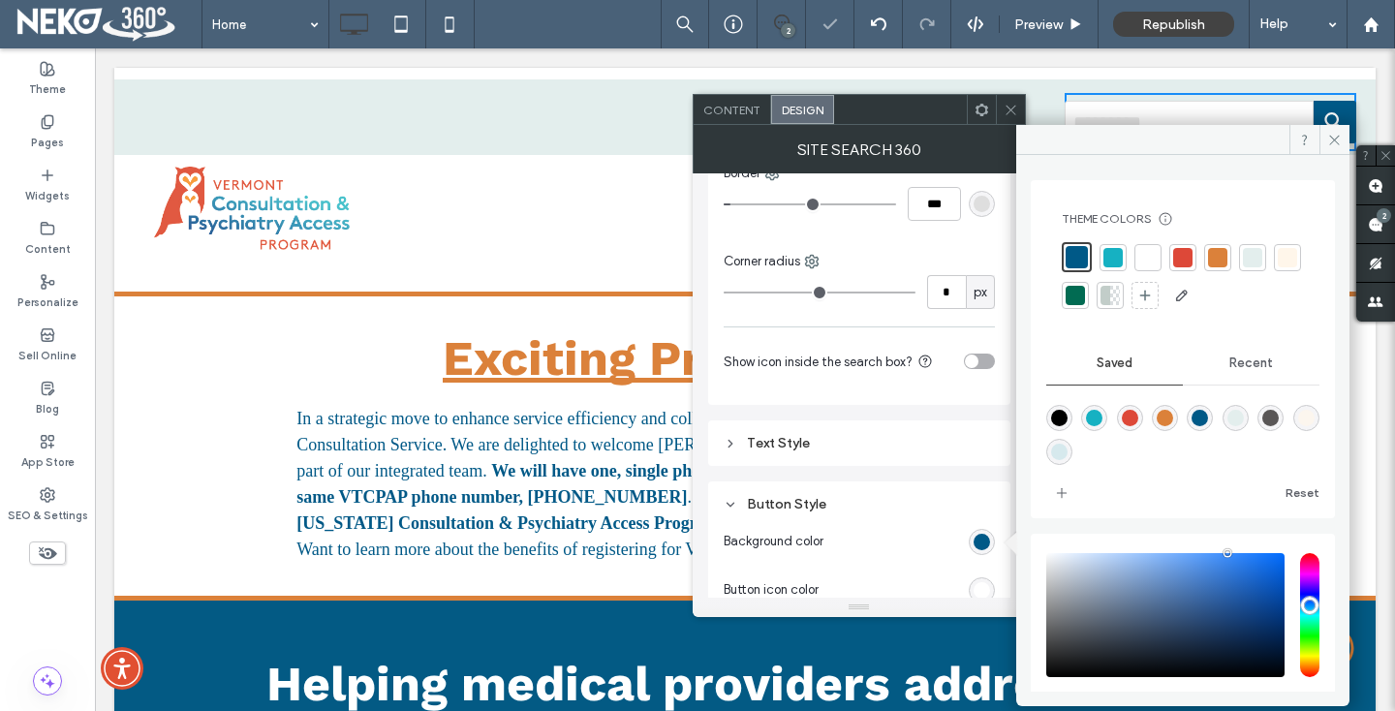
click at [1005, 96] on span at bounding box center [1010, 109] width 15 height 29
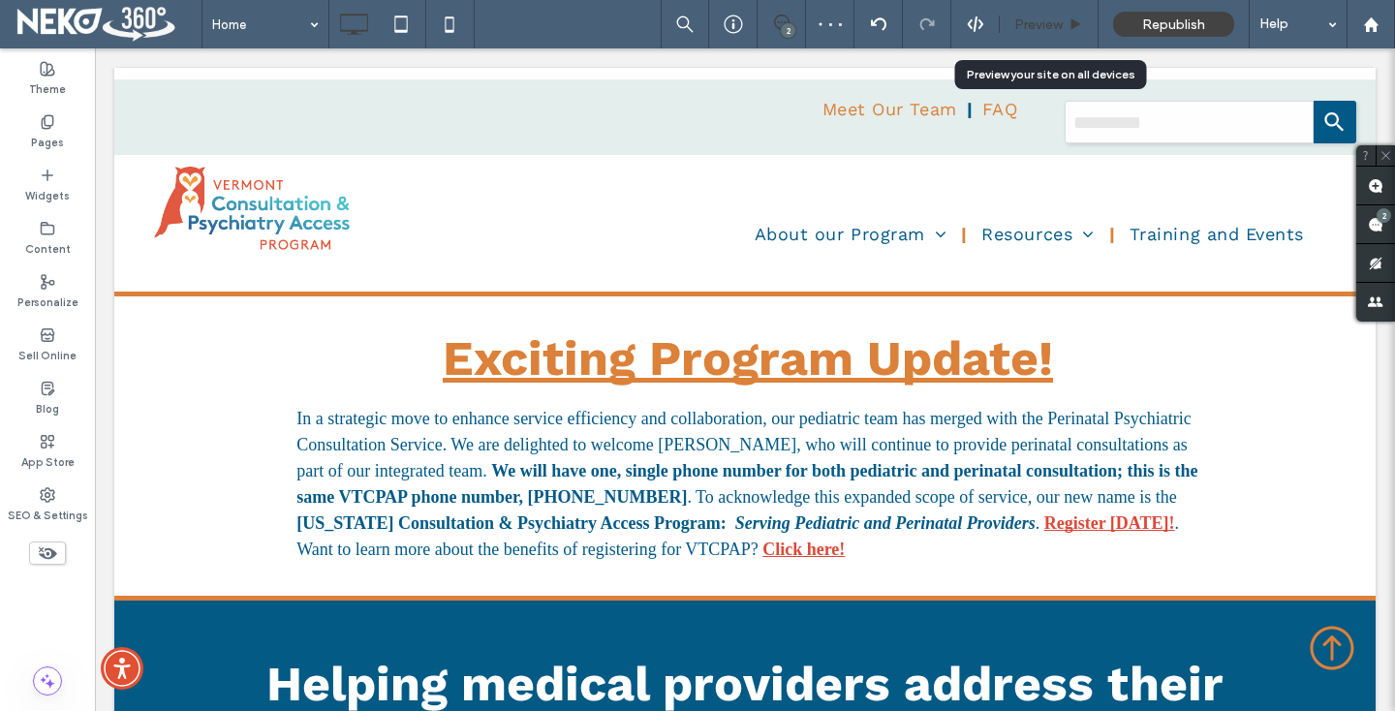
click at [1059, 22] on span "Preview" at bounding box center [1038, 24] width 48 height 16
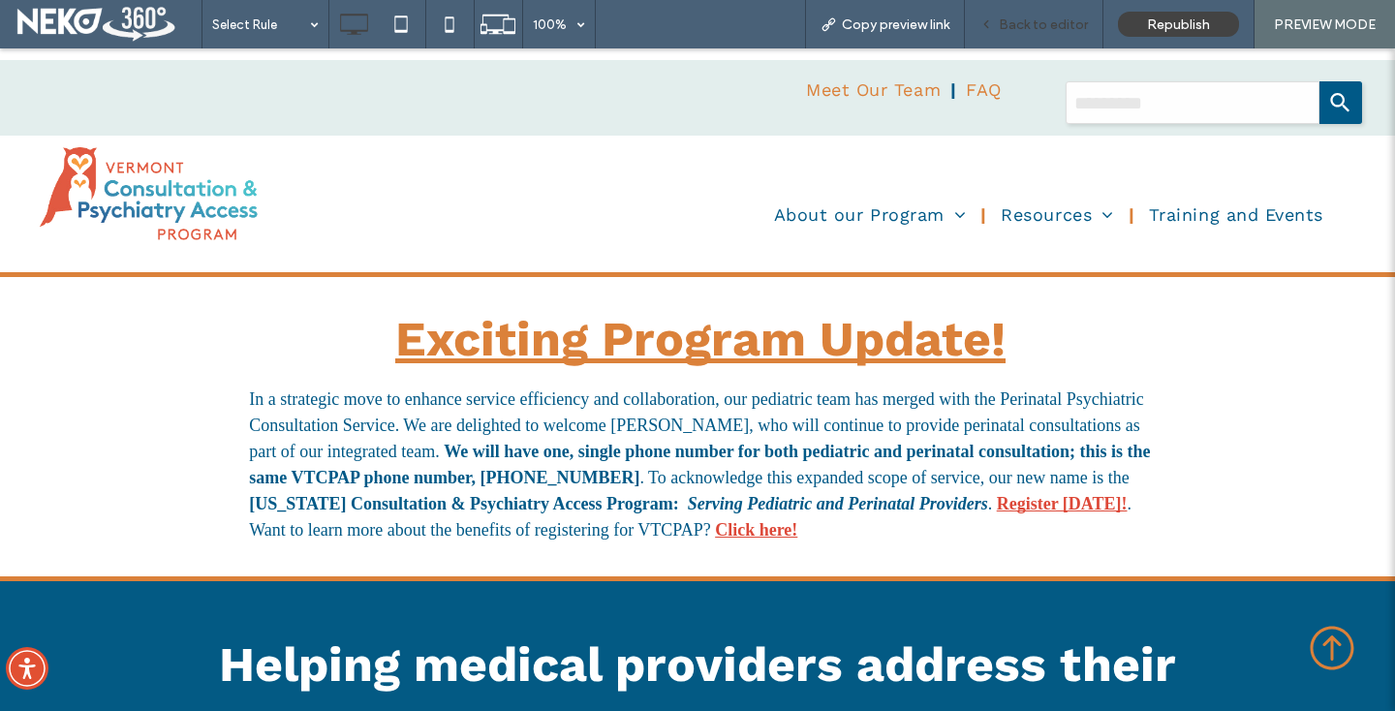
click at [1059, 23] on span "Back to editor" at bounding box center [1043, 24] width 89 height 16
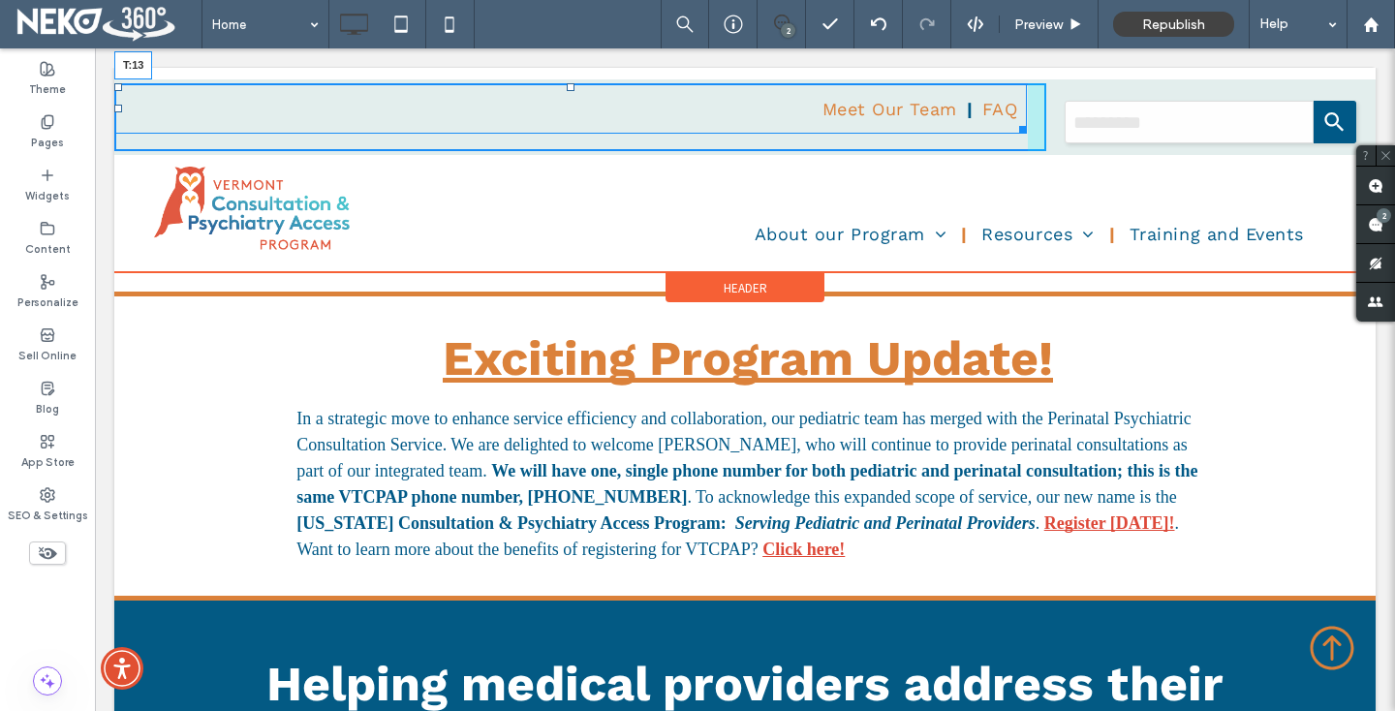
drag, startPoint x: 567, startPoint y: 84, endPoint x: 570, endPoint y: 97, distance: 13.2
click at [570, 91] on div at bounding box center [571, 87] width 8 height 8
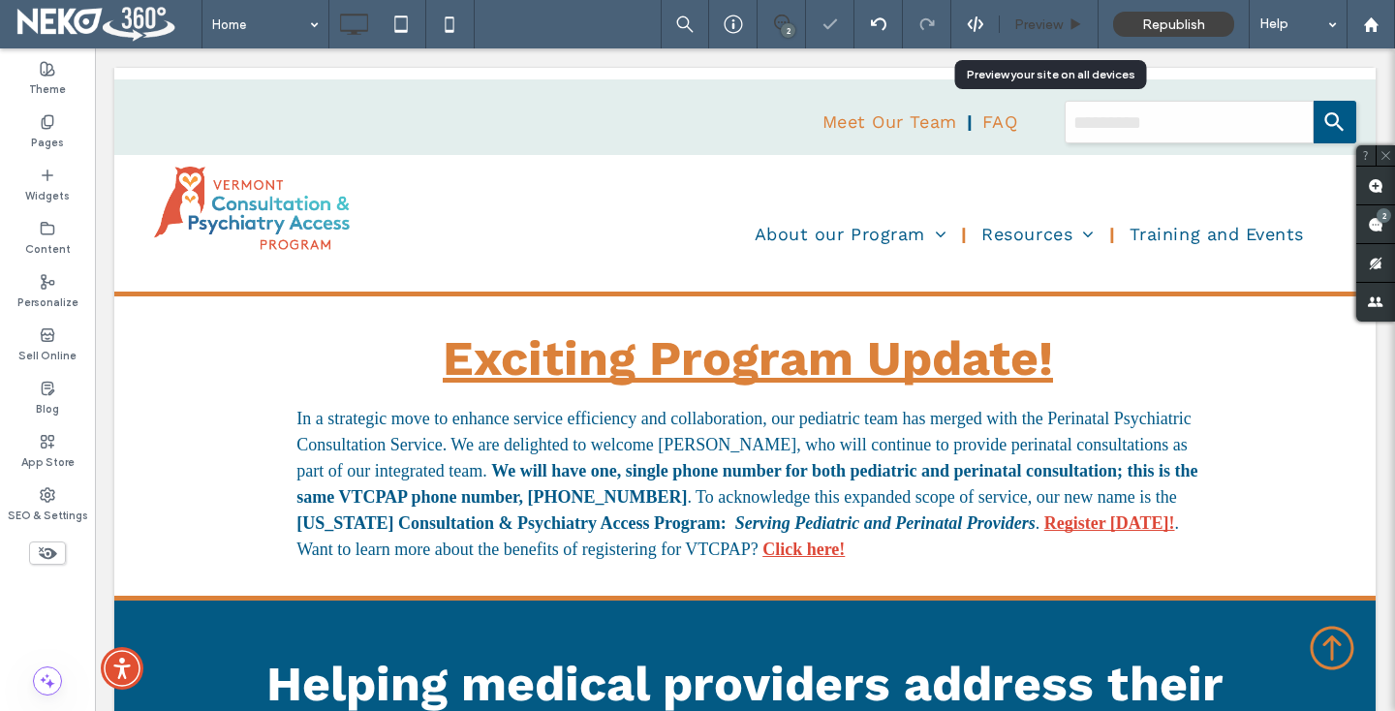
click at [1030, 25] on span "Preview" at bounding box center [1038, 24] width 48 height 16
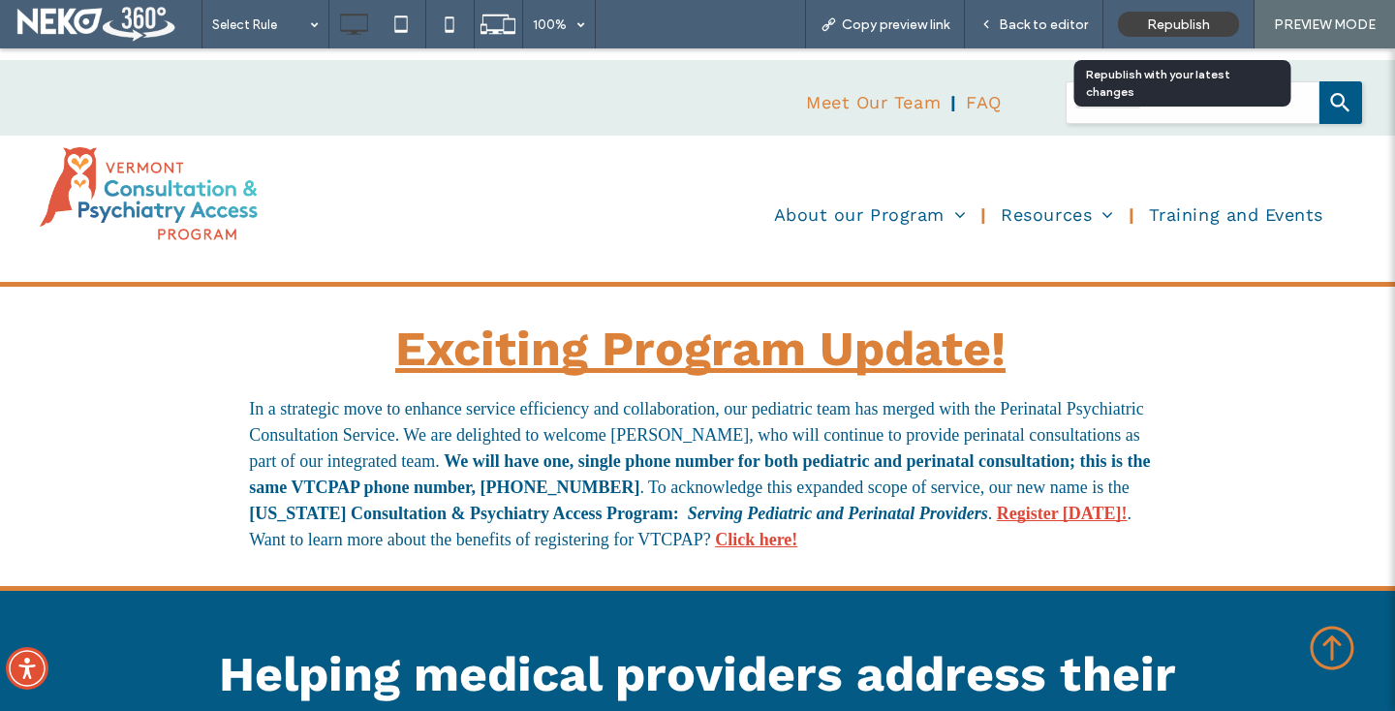
click at [1161, 26] on span "Republish" at bounding box center [1178, 24] width 63 height 16
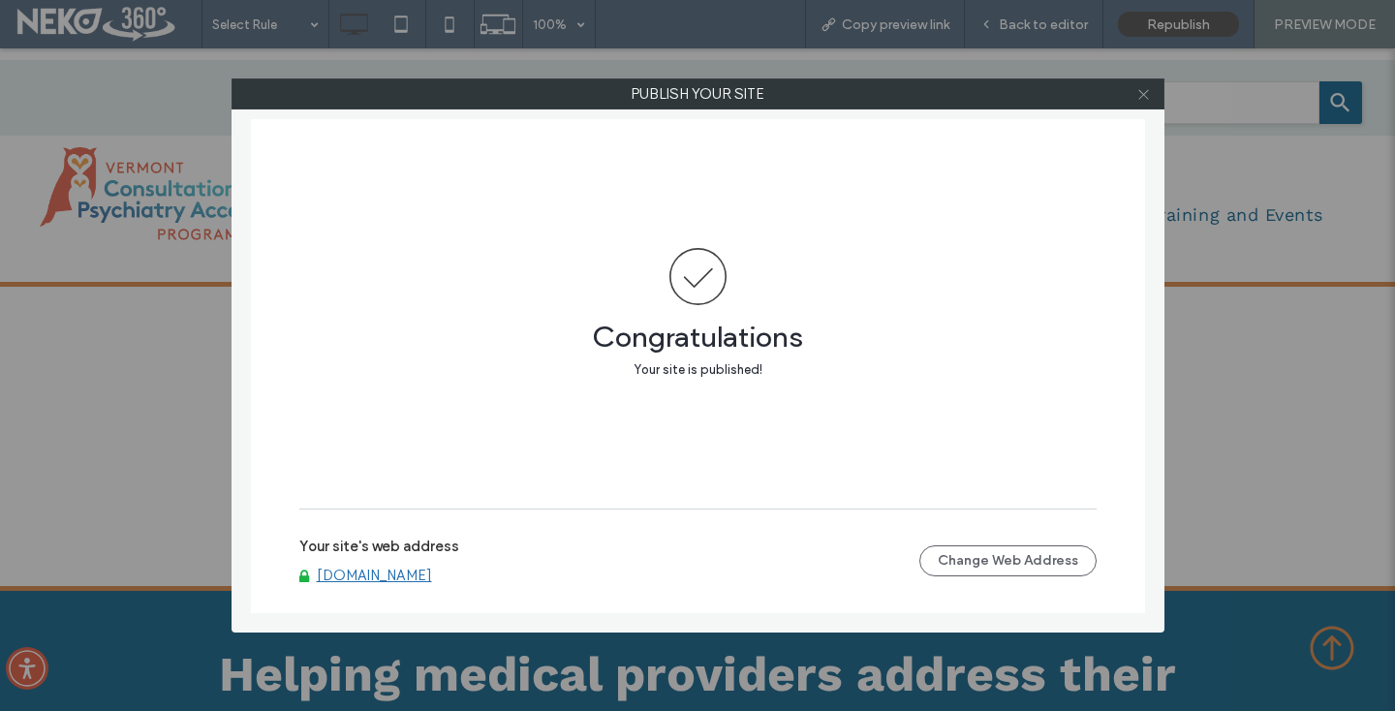
click at [1137, 90] on icon at bounding box center [1143, 94] width 15 height 15
